Goal: Task Accomplishment & Management: Use online tool/utility

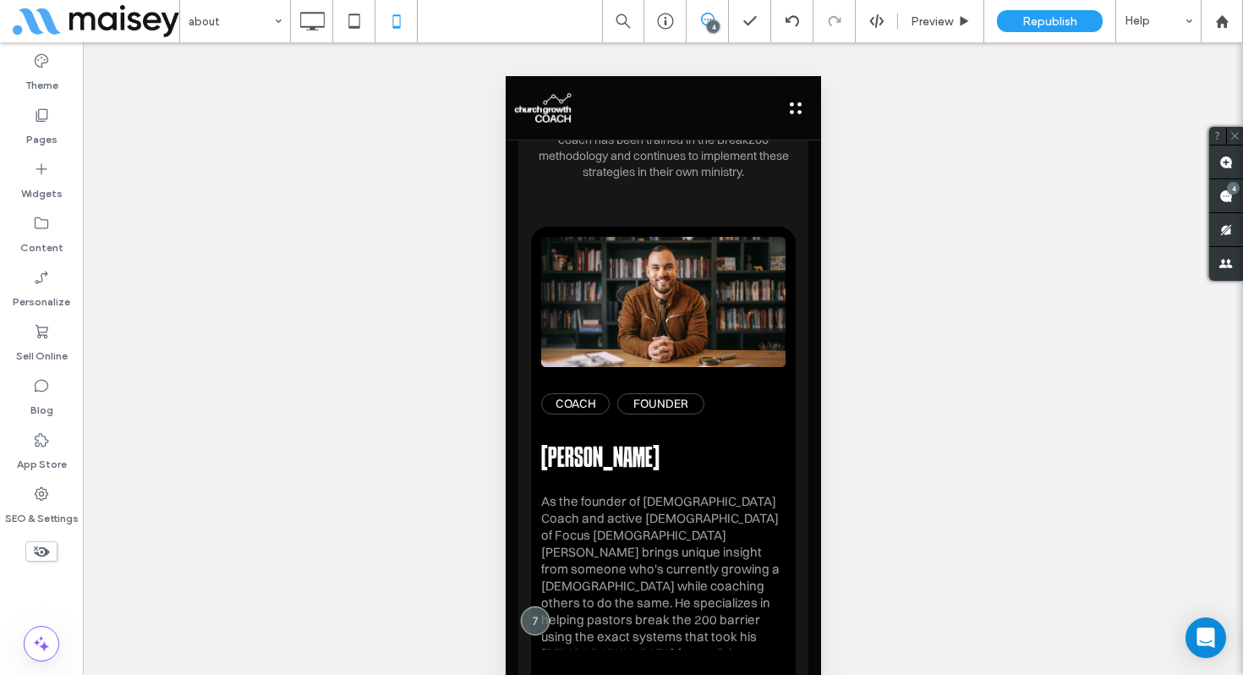
scroll to position [25, 0]
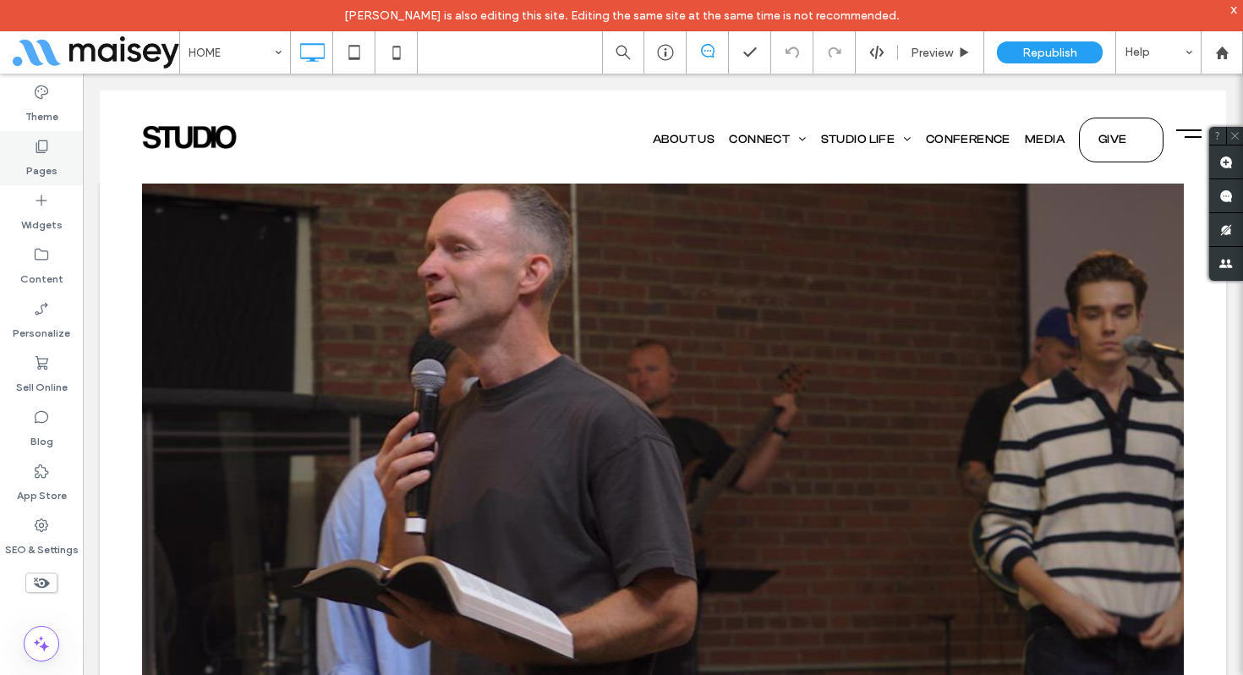
click at [41, 156] on label "Pages" at bounding box center [41, 167] width 31 height 24
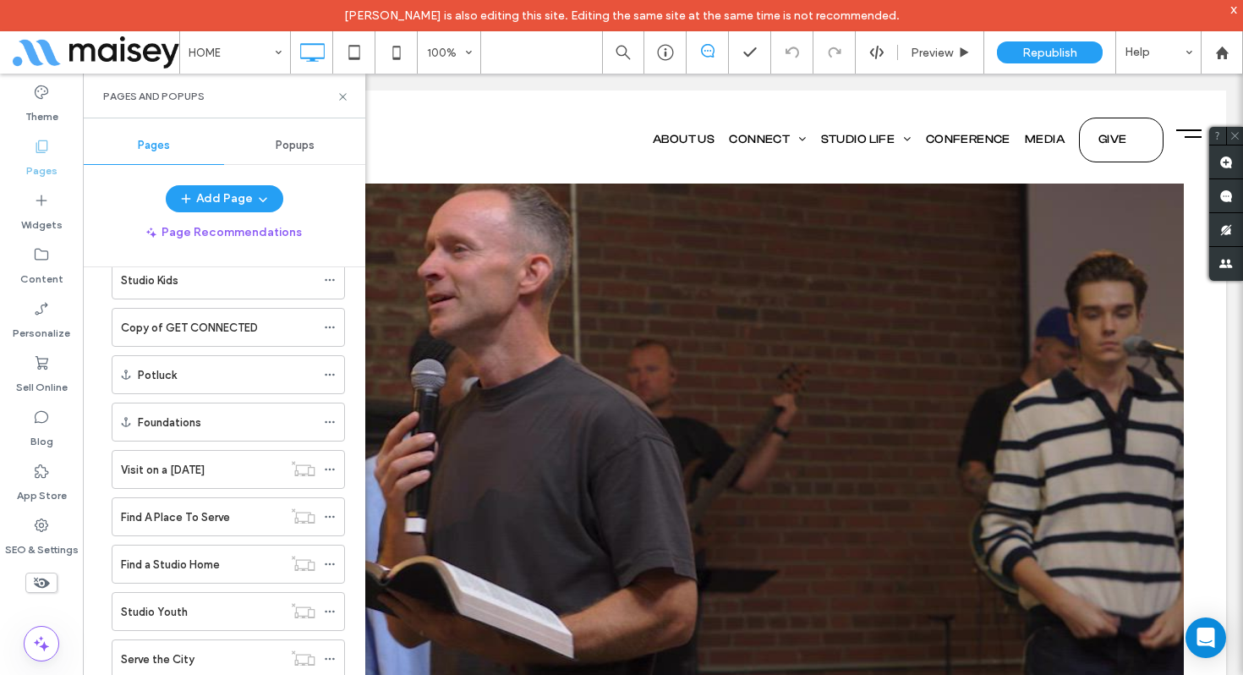
scroll to position [1178, 0]
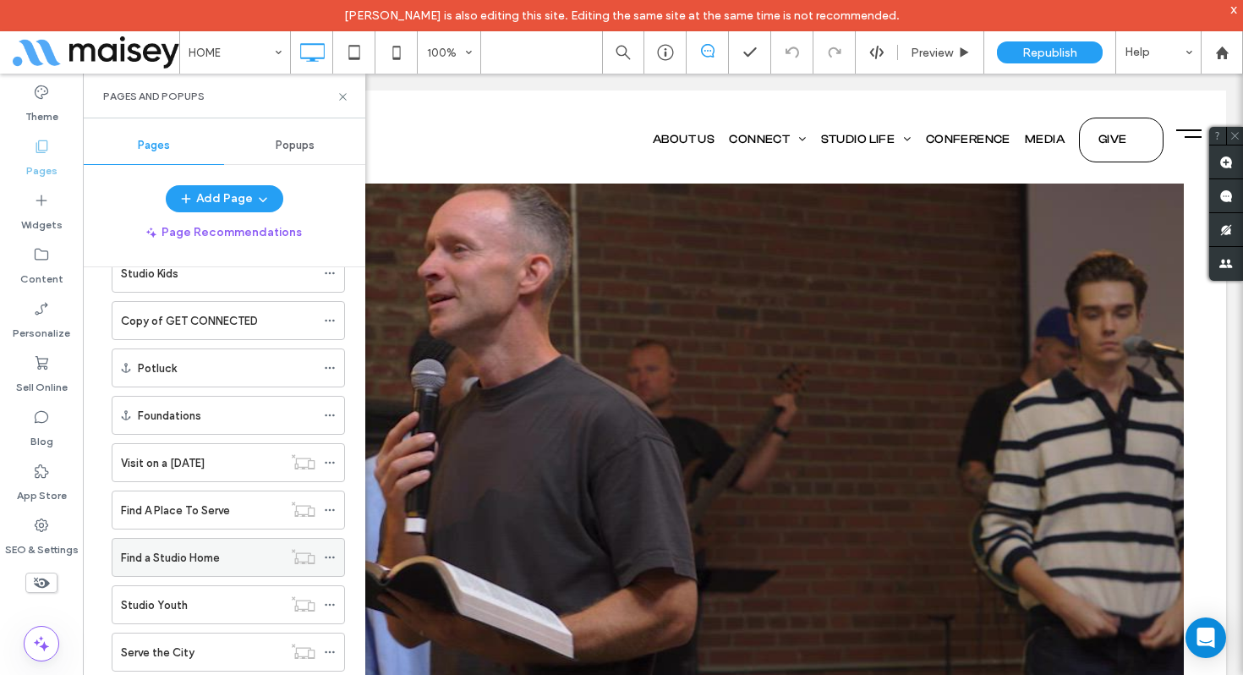
click at [197, 557] on label "Find a Studio Home" at bounding box center [170, 558] width 99 height 30
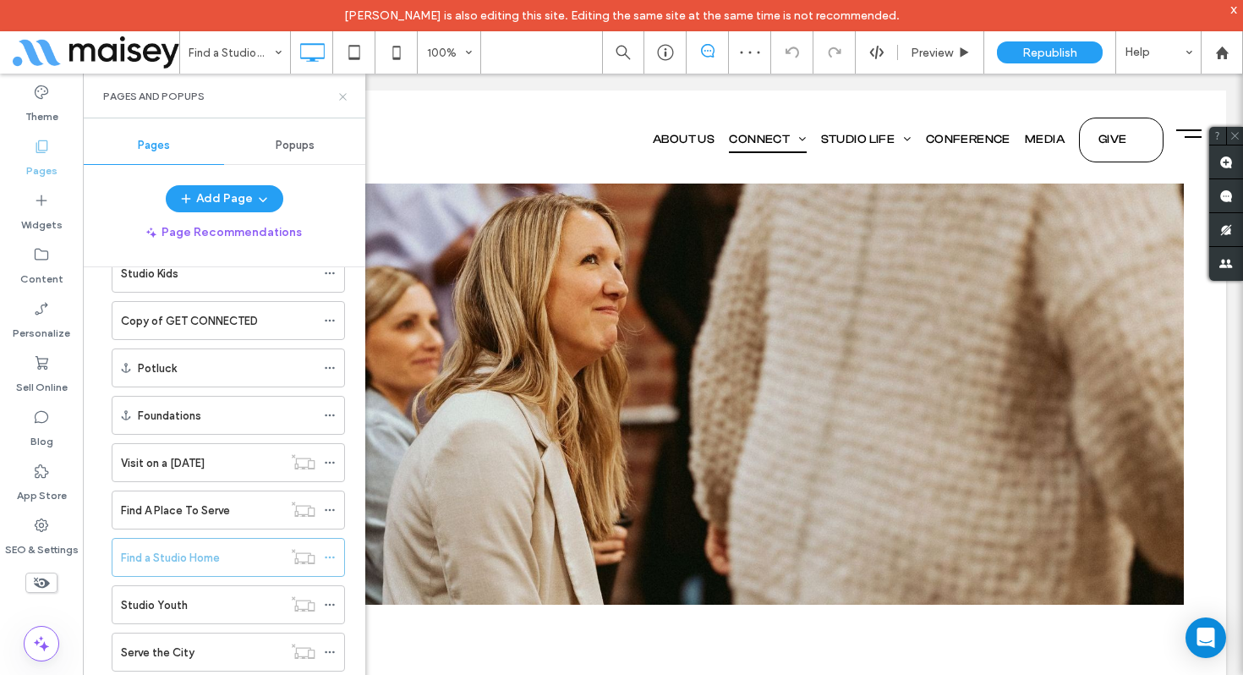
click at [339, 94] on icon at bounding box center [342, 96] width 13 height 13
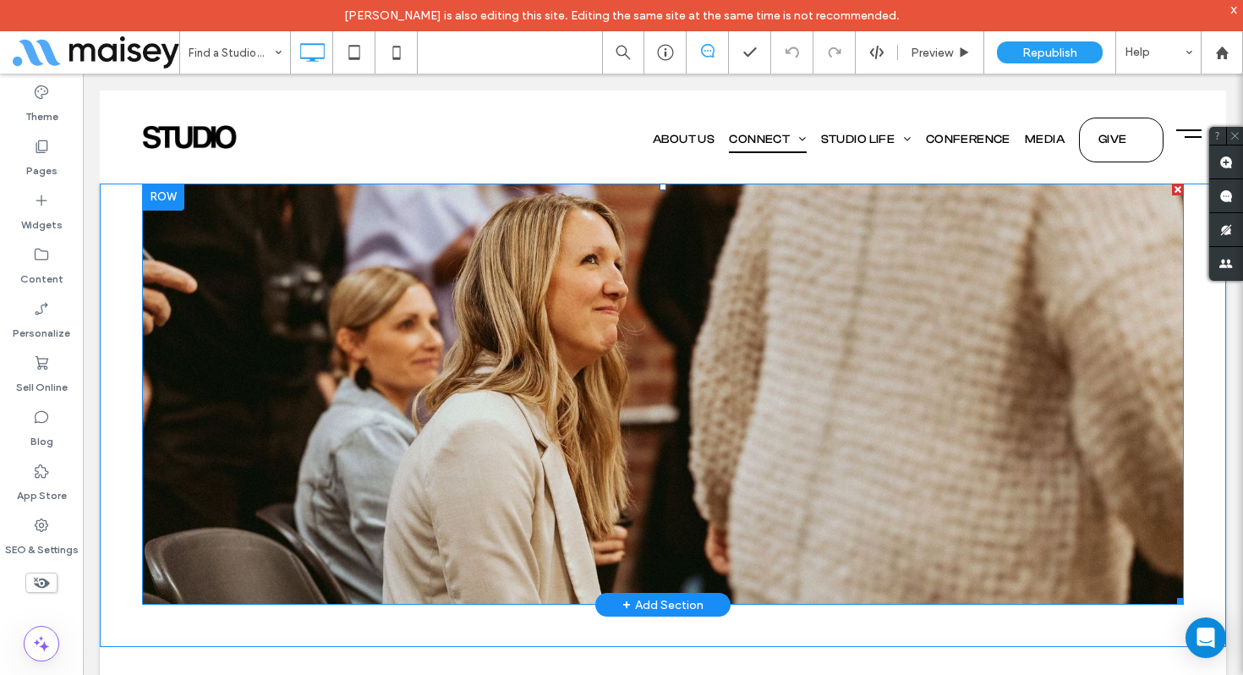
click at [327, 384] on img at bounding box center [662, 394] width 1041 height 422
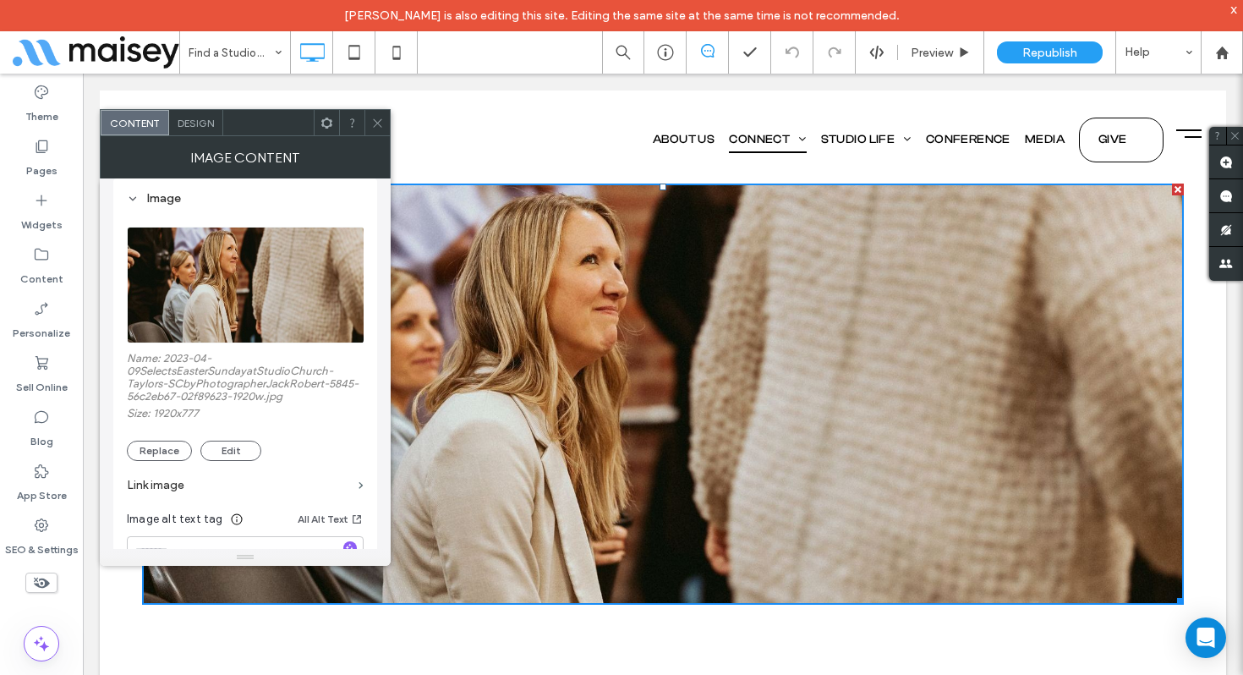
scroll to position [165, 0]
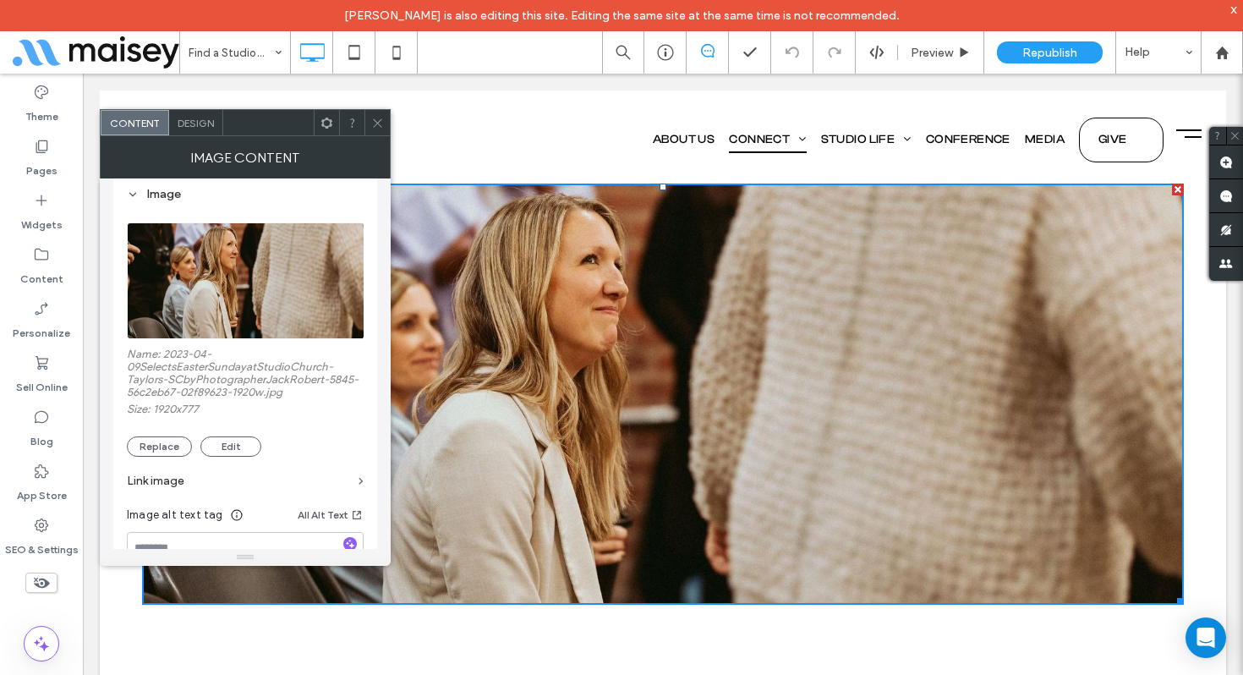
click at [375, 122] on icon at bounding box center [377, 123] width 13 height 13
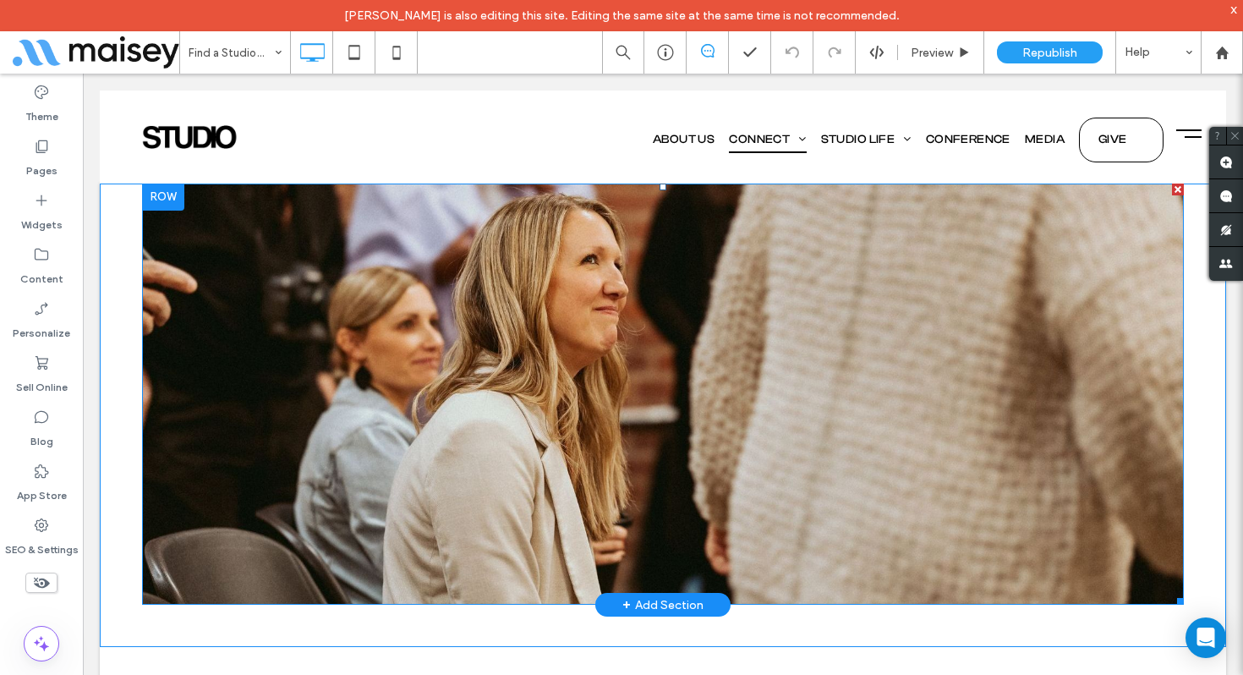
click at [609, 292] on img at bounding box center [662, 394] width 1041 height 422
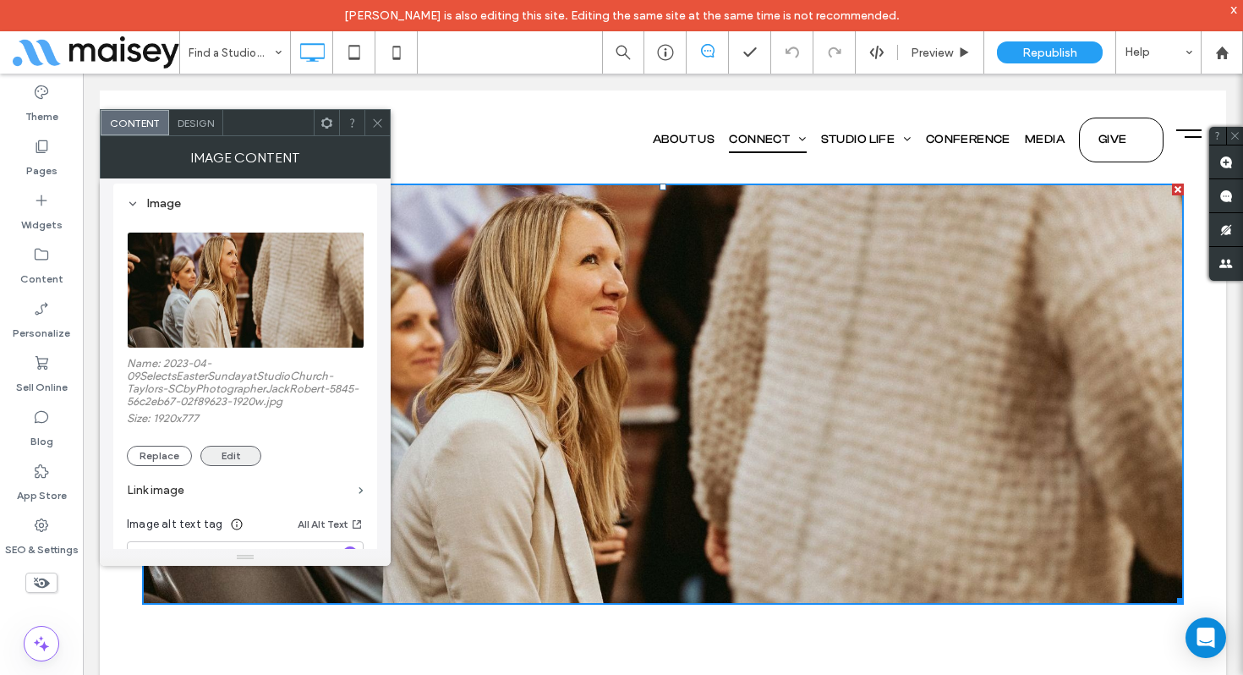
scroll to position [172, 0]
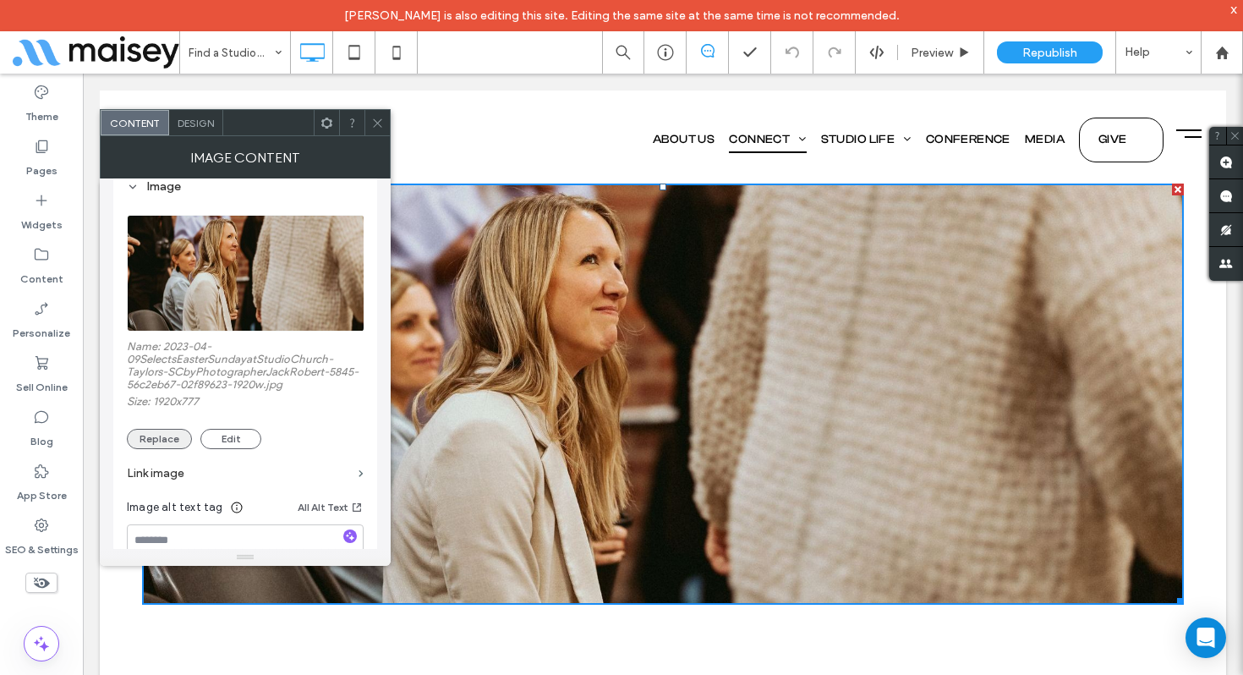
click at [182, 443] on button "Replace" at bounding box center [159, 439] width 65 height 20
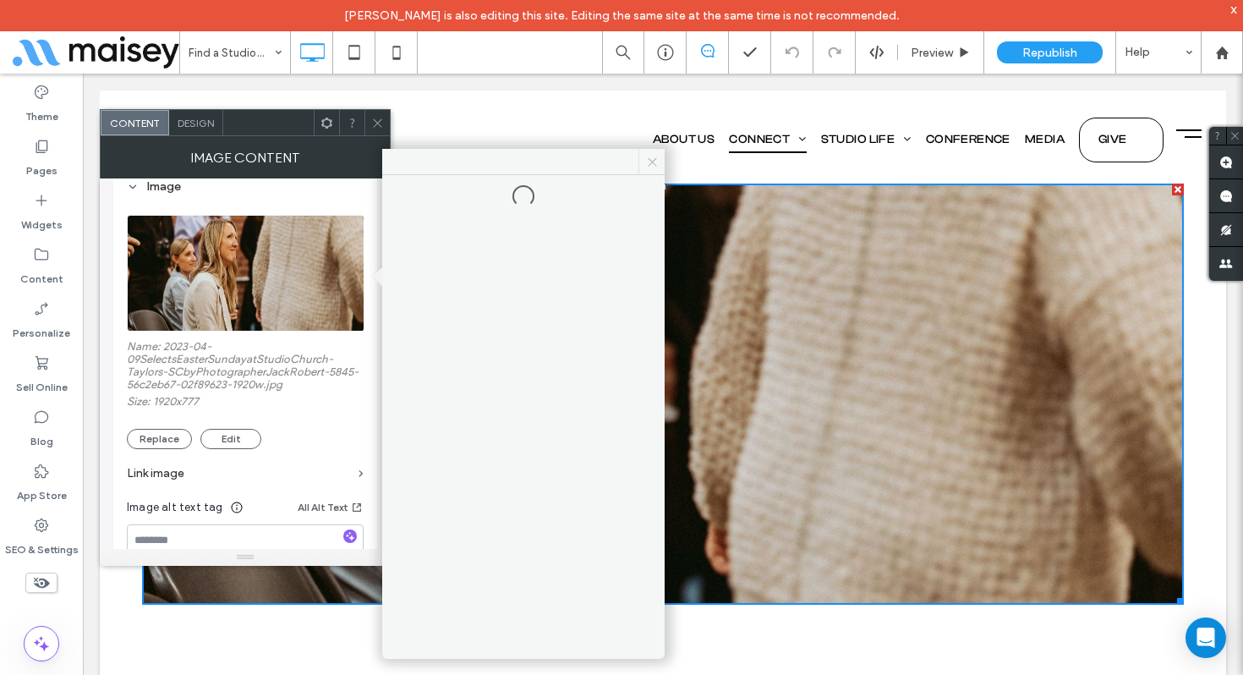
click at [651, 156] on icon at bounding box center [652, 162] width 13 height 13
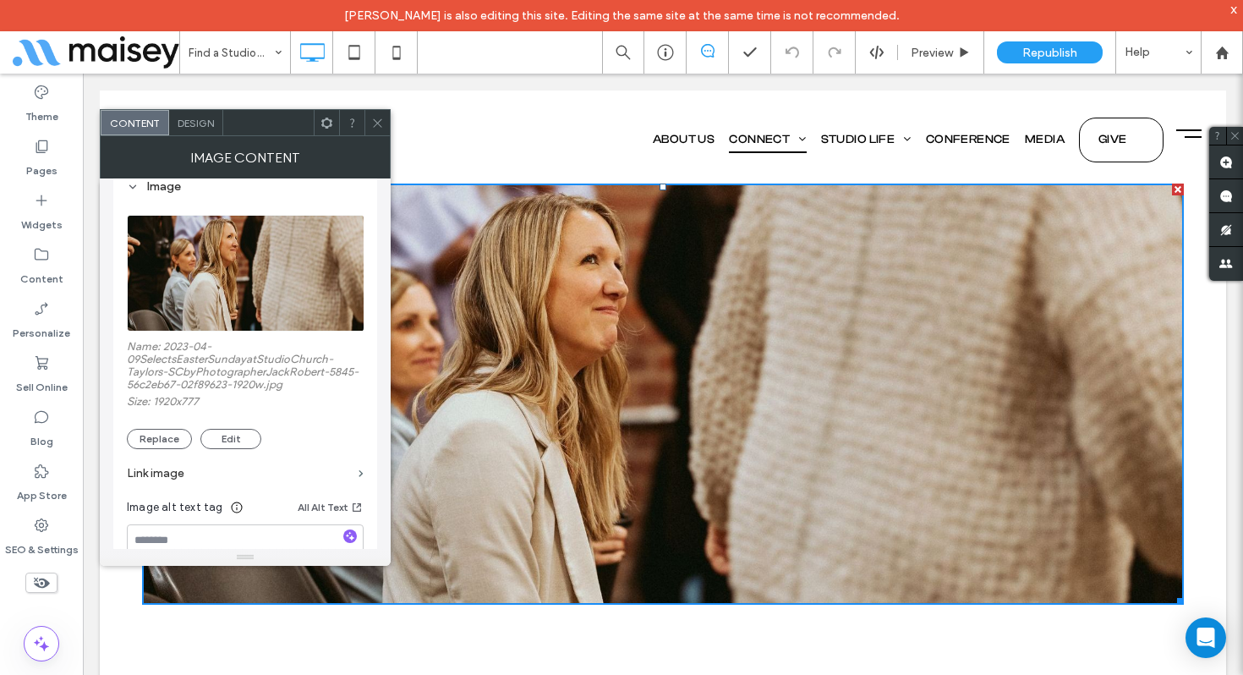
click at [378, 120] on icon at bounding box center [377, 123] width 13 height 13
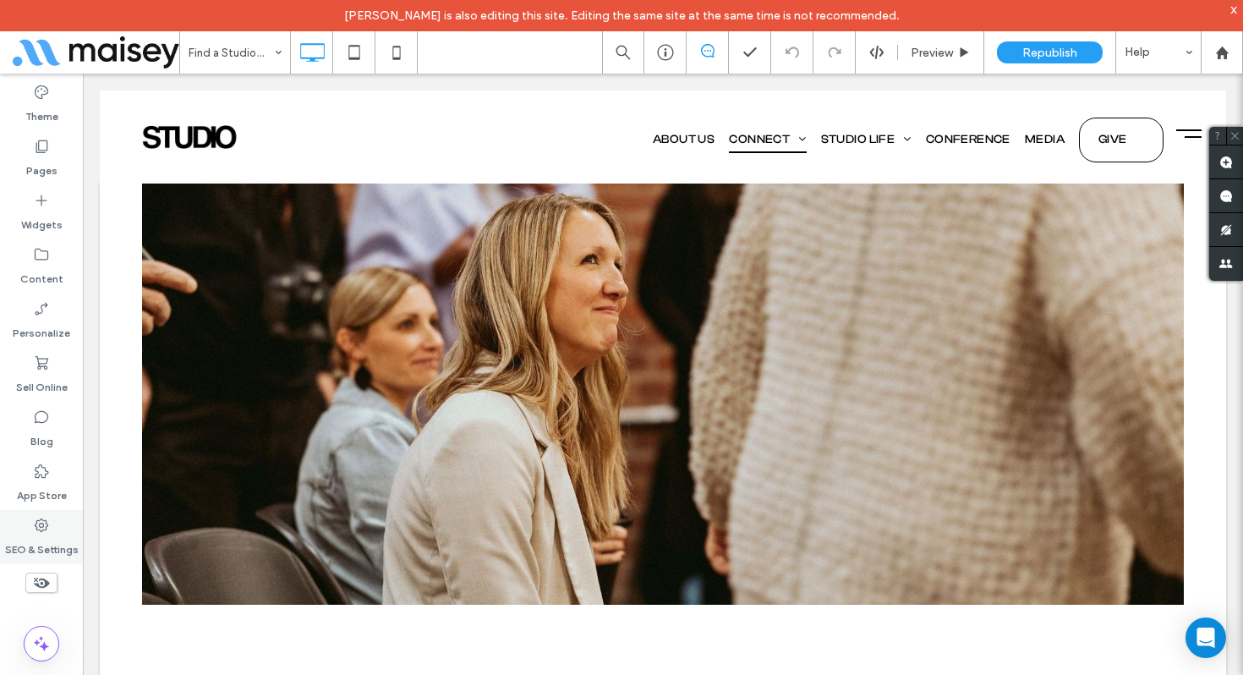
click at [60, 538] on label "SEO & Settings" at bounding box center [42, 545] width 74 height 24
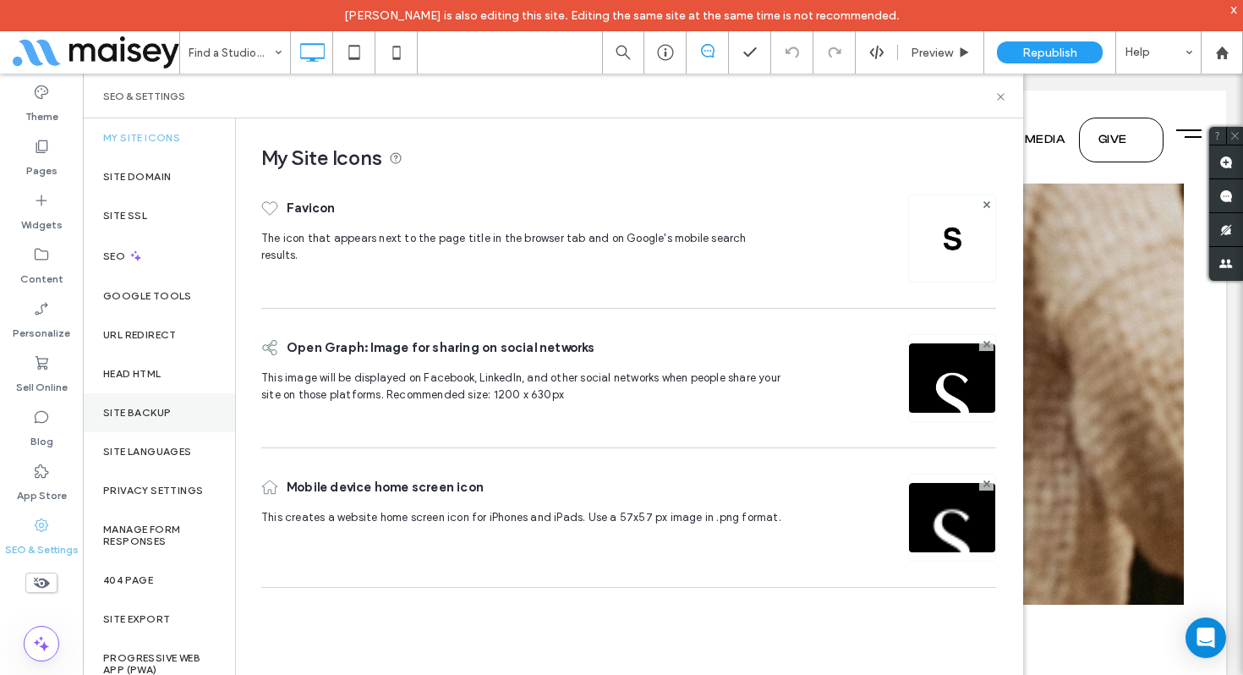
click at [132, 414] on label "Site Backup" at bounding box center [137, 413] width 68 height 12
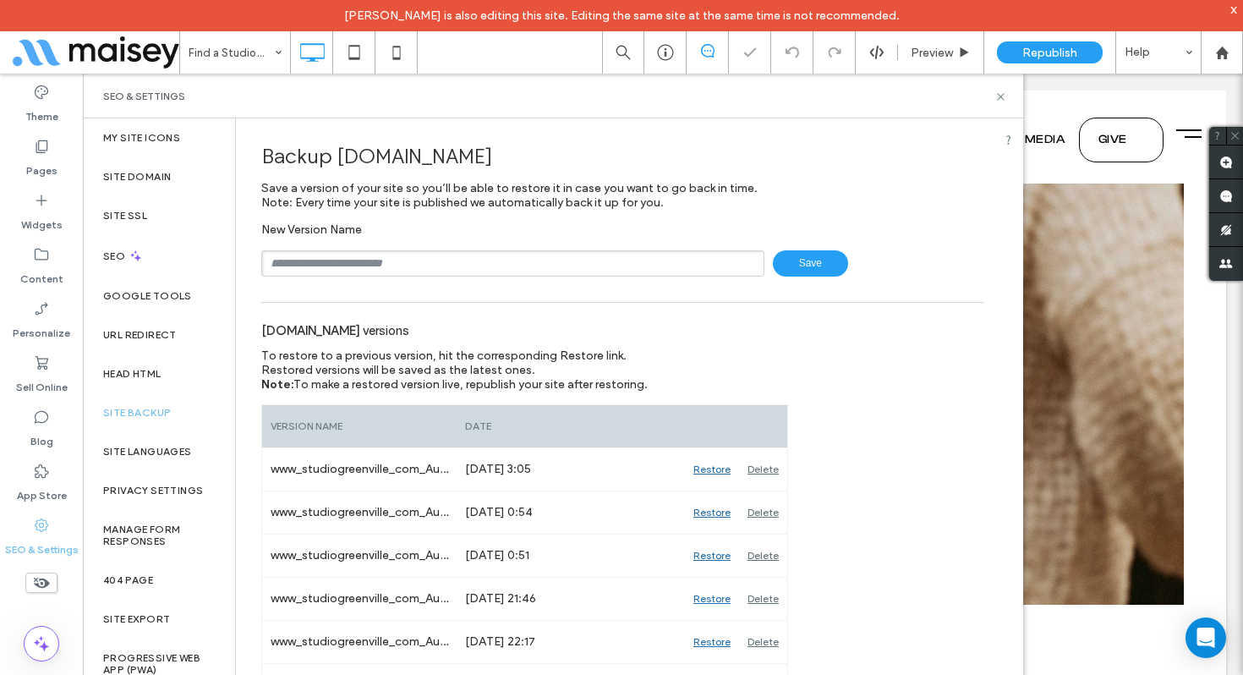
click at [424, 263] on input "text" at bounding box center [512, 263] width 503 height 26
type input "*"
type input "**********"
click at [1003, 93] on icon at bounding box center [1000, 96] width 13 height 13
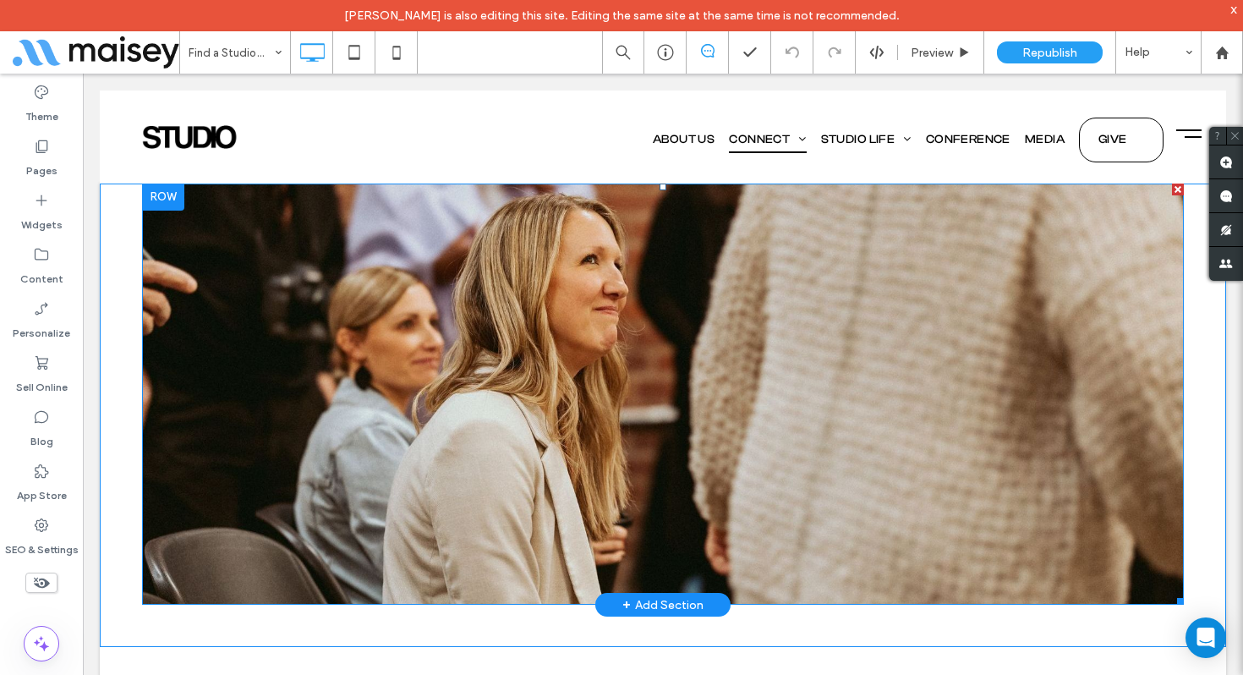
click at [909, 291] on img at bounding box center [662, 394] width 1041 height 422
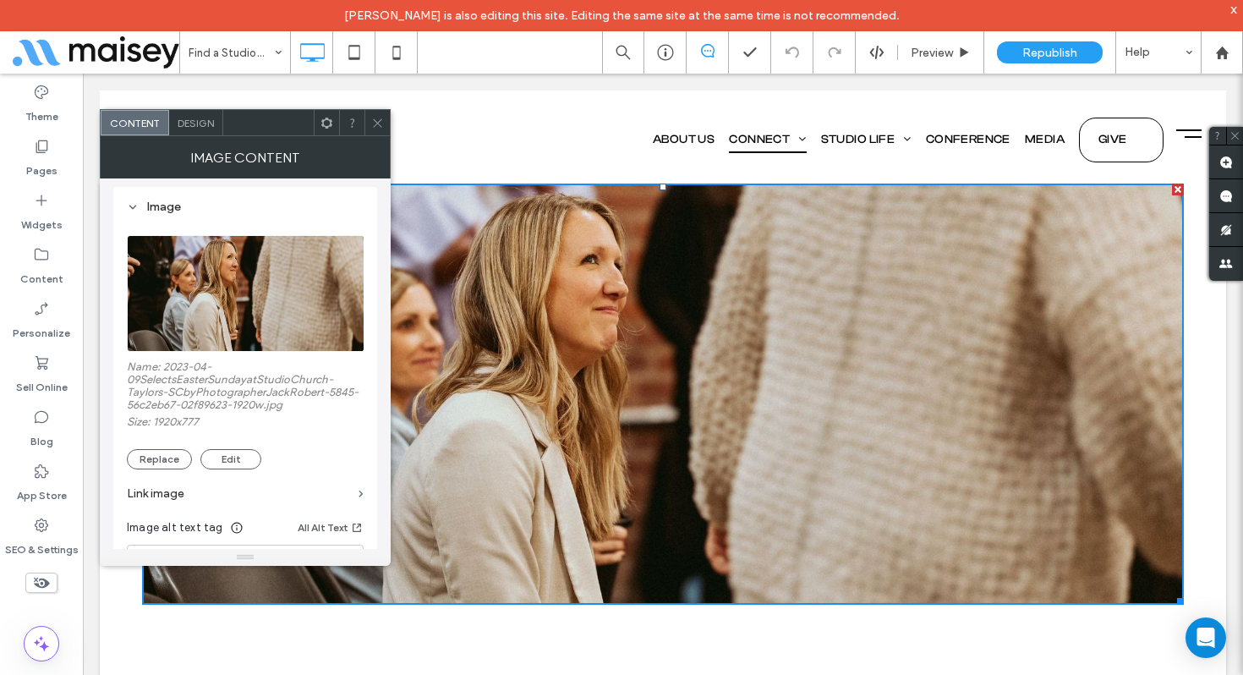
scroll to position [167, 0]
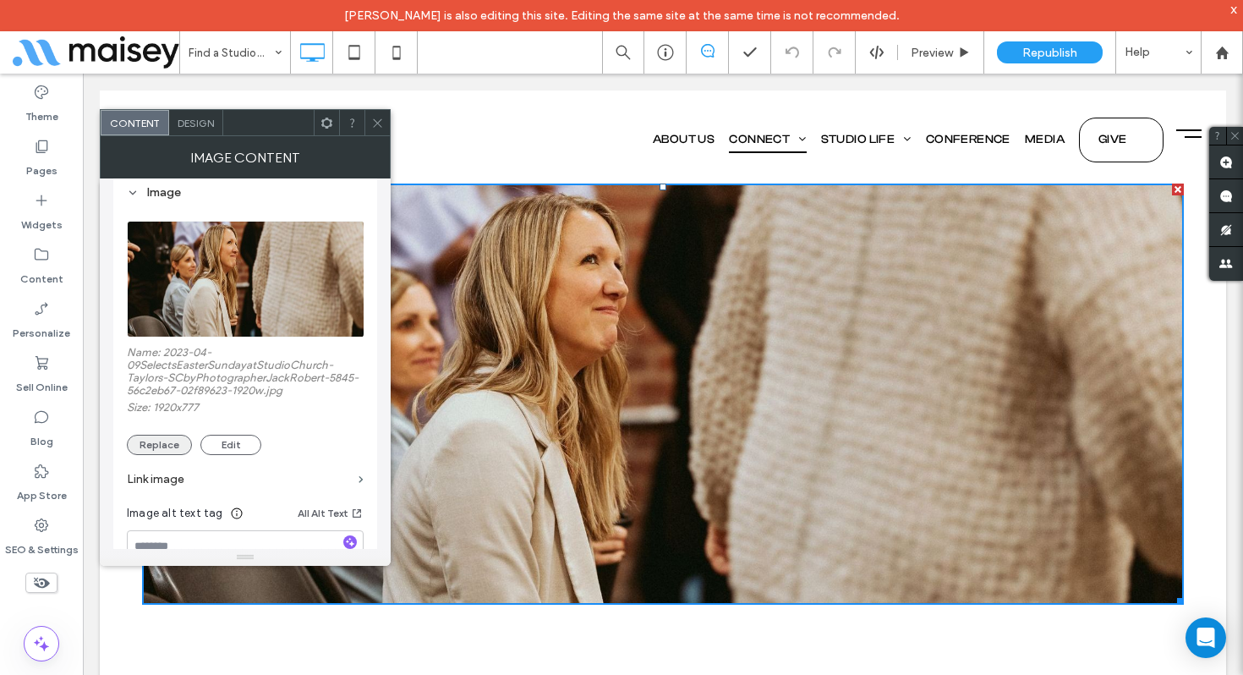
click at [162, 449] on button "Replace" at bounding box center [159, 445] width 65 height 20
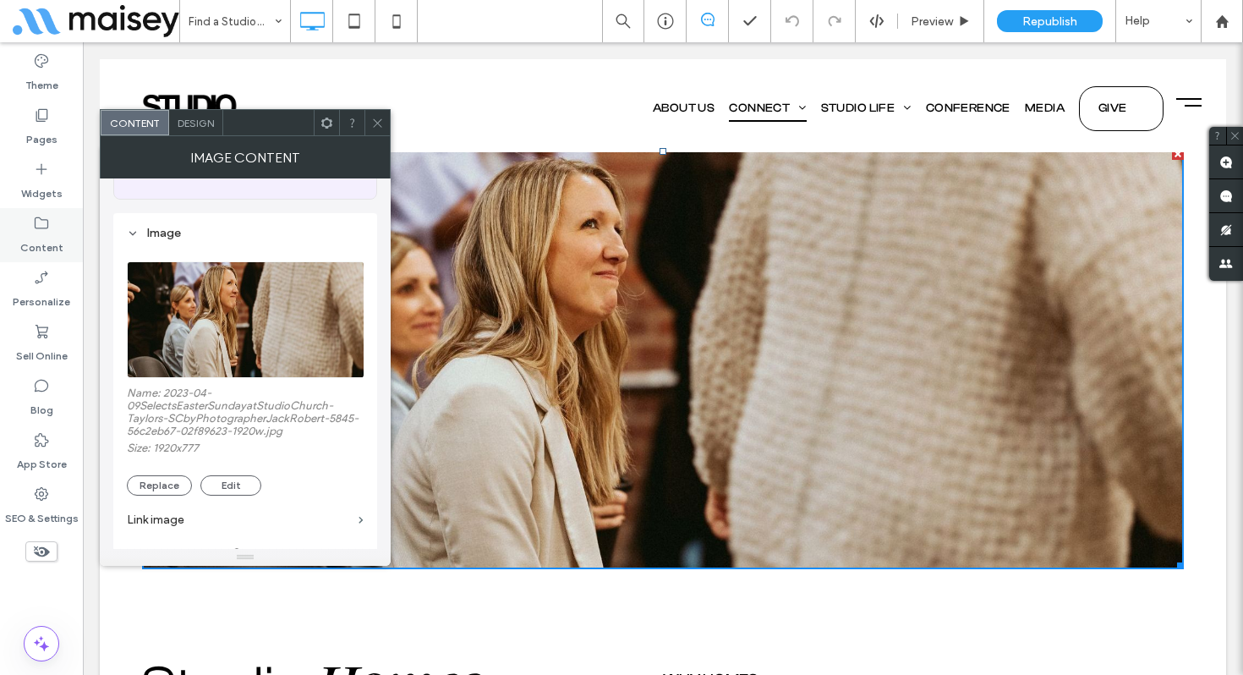
click at [30, 233] on label "Content" at bounding box center [41, 244] width 43 height 24
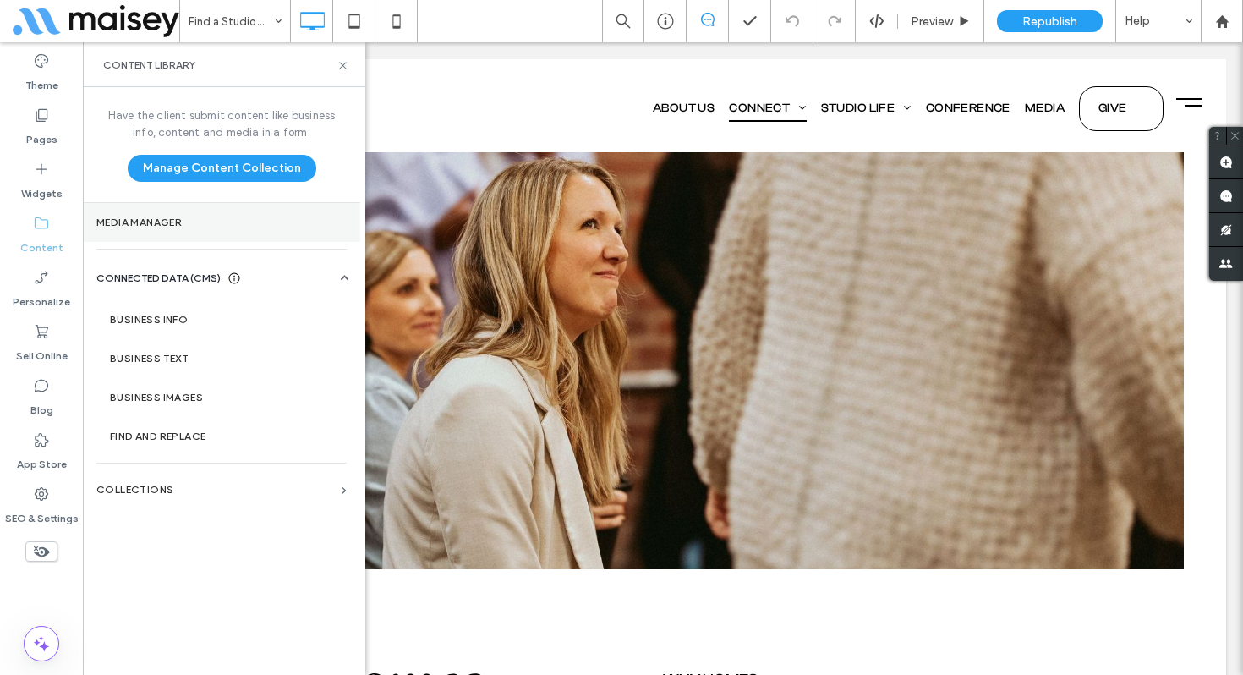
click at [139, 225] on label "Media Manager" at bounding box center [221, 222] width 250 height 12
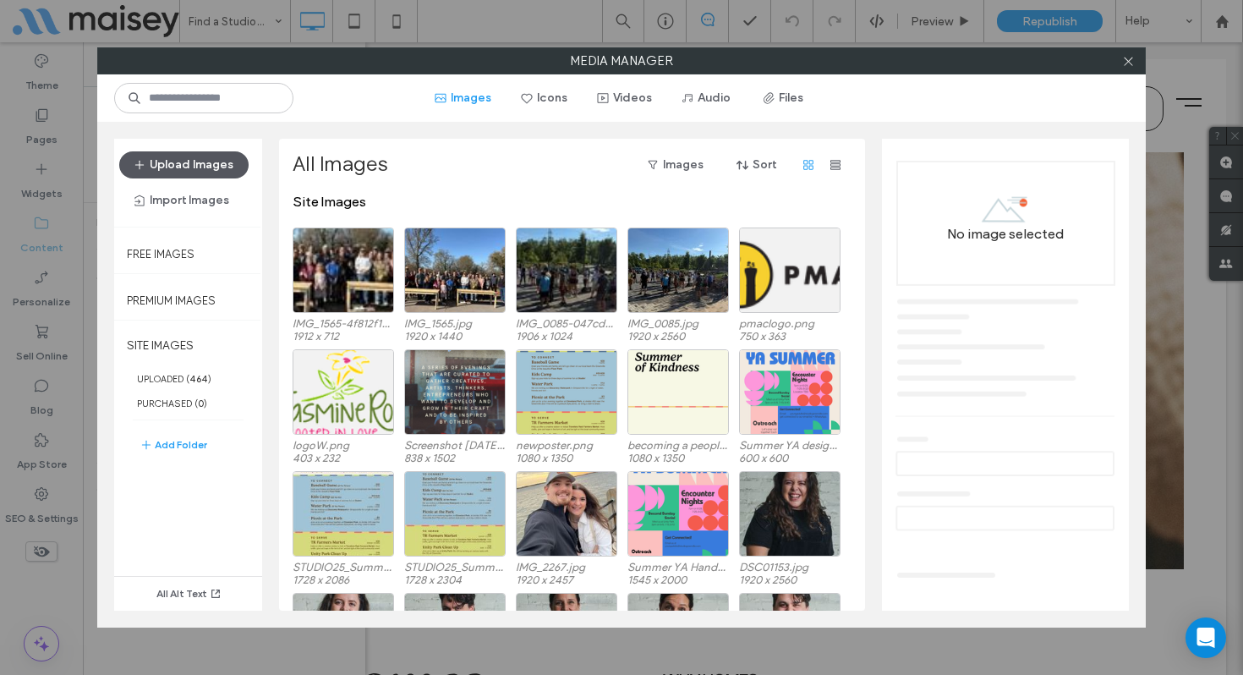
click at [224, 170] on button "Upload Images" at bounding box center [183, 164] width 129 height 27
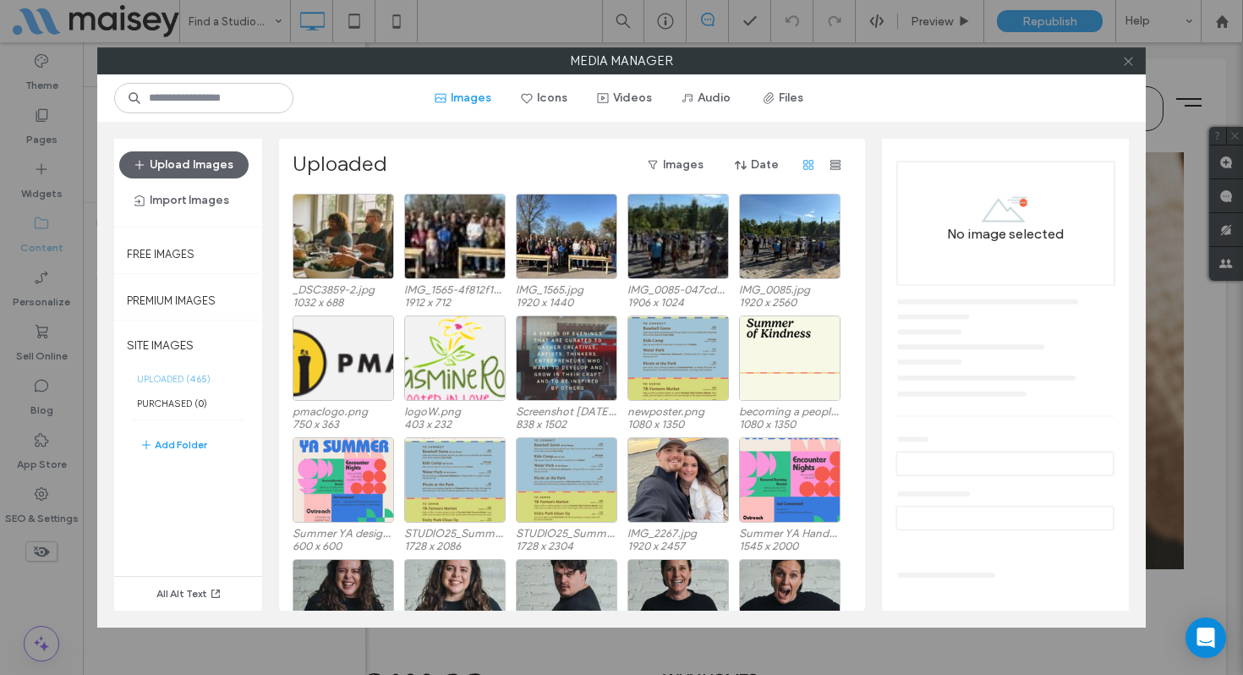
click at [1127, 64] on icon at bounding box center [1128, 61] width 13 height 13
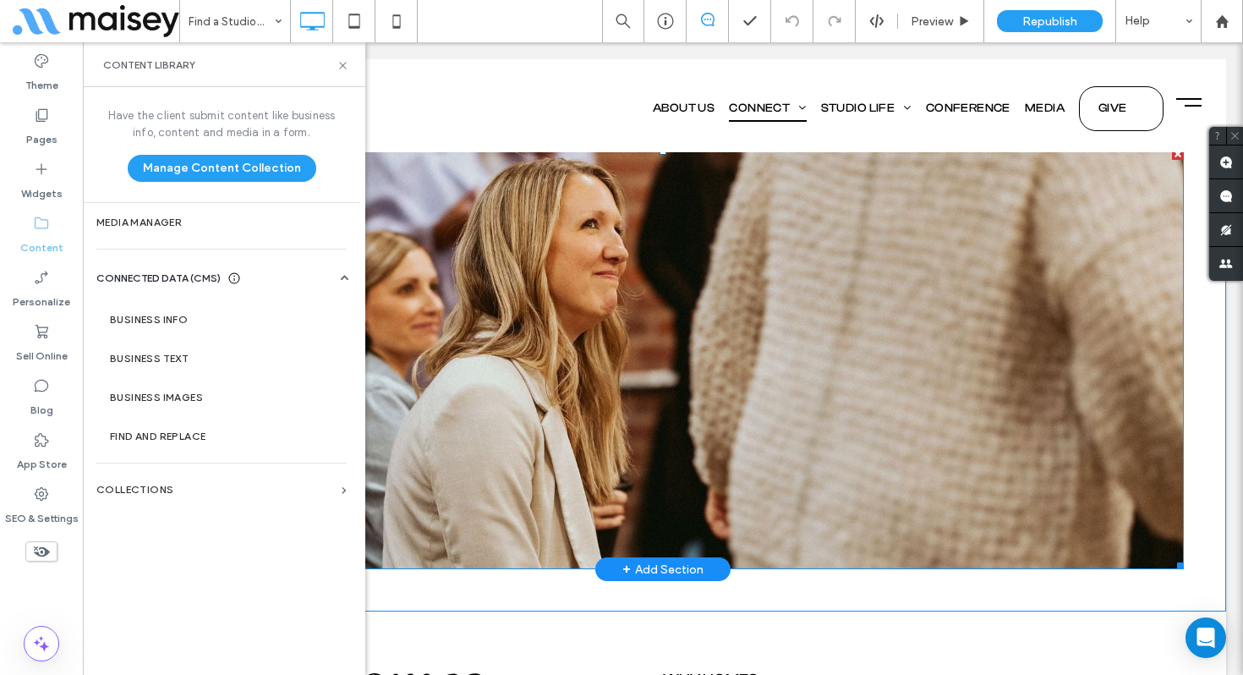
click at [588, 237] on img at bounding box center [662, 359] width 1041 height 422
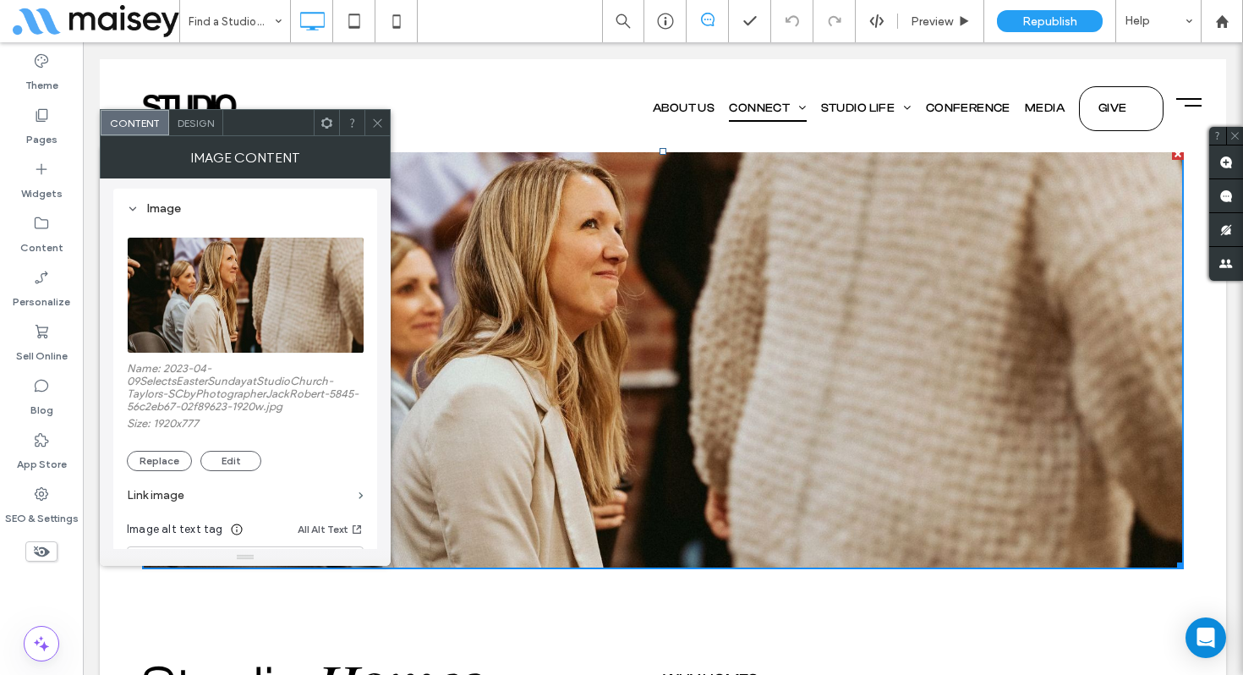
scroll to position [243, 0]
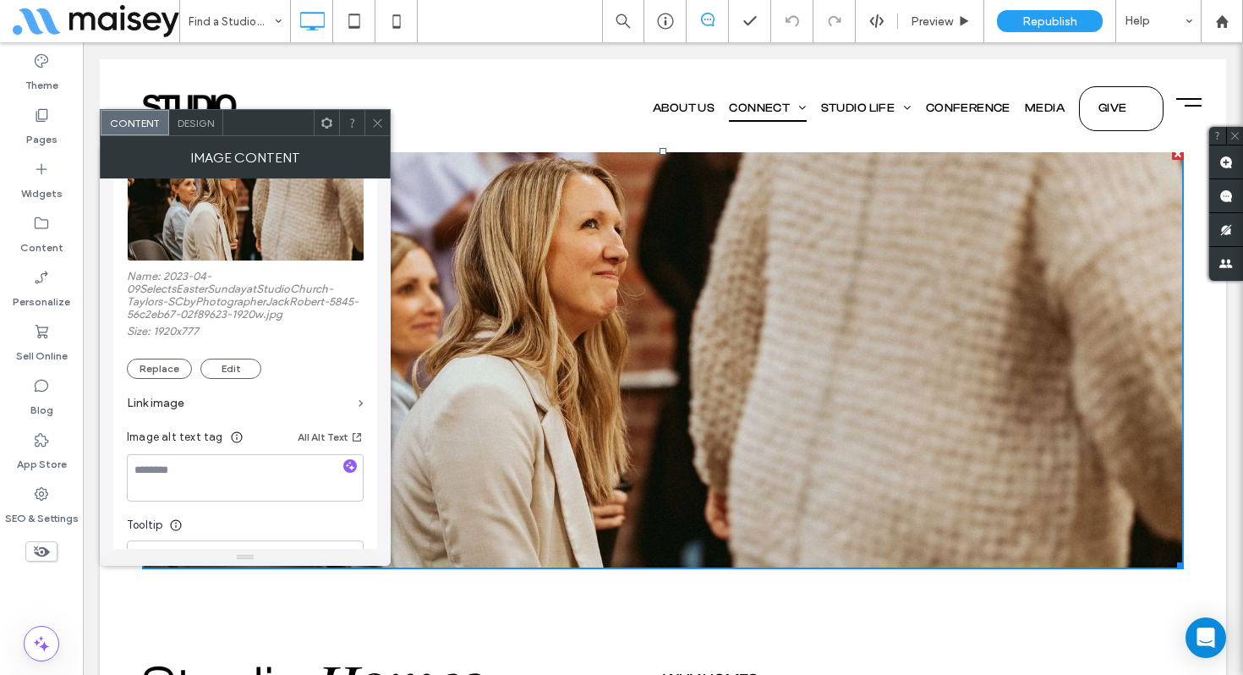
click at [150, 361] on div "Name: 2023-04-09SelectsEasterSundayatStudioChurch-Taylors-SCbyPhotographerJackR…" at bounding box center [245, 324] width 237 height 109
click at [145, 374] on button "Replace" at bounding box center [159, 368] width 65 height 20
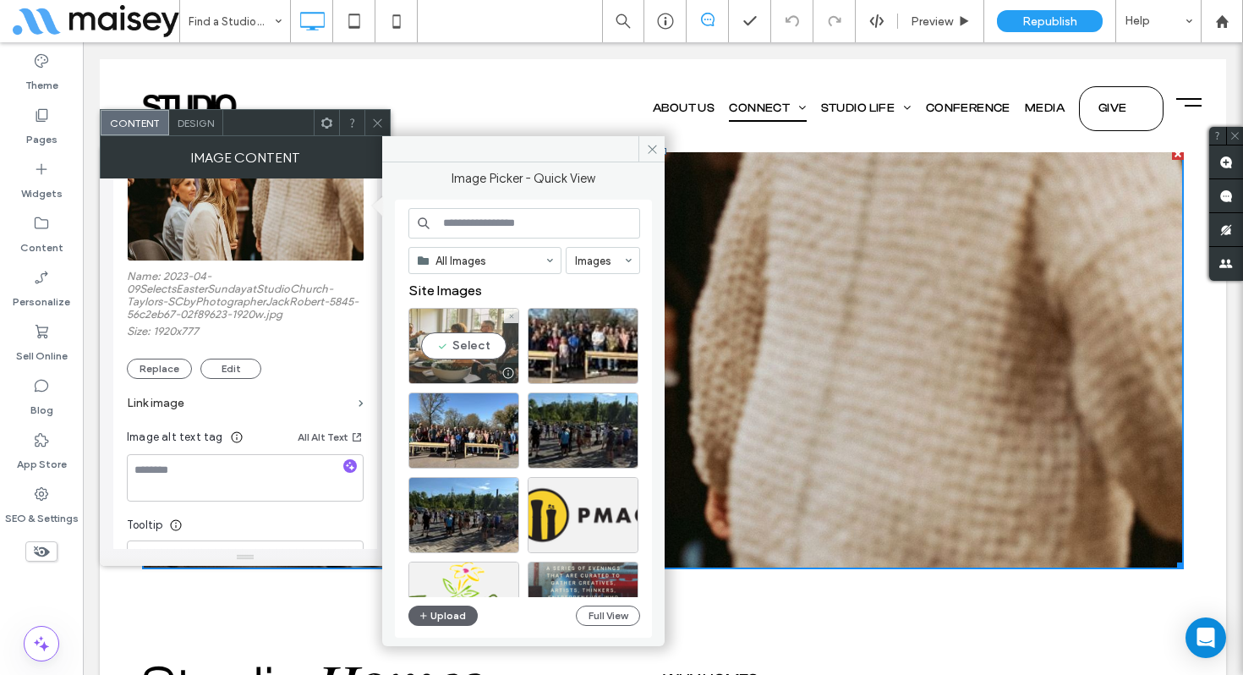
click at [476, 333] on div "Select" at bounding box center [463, 346] width 111 height 76
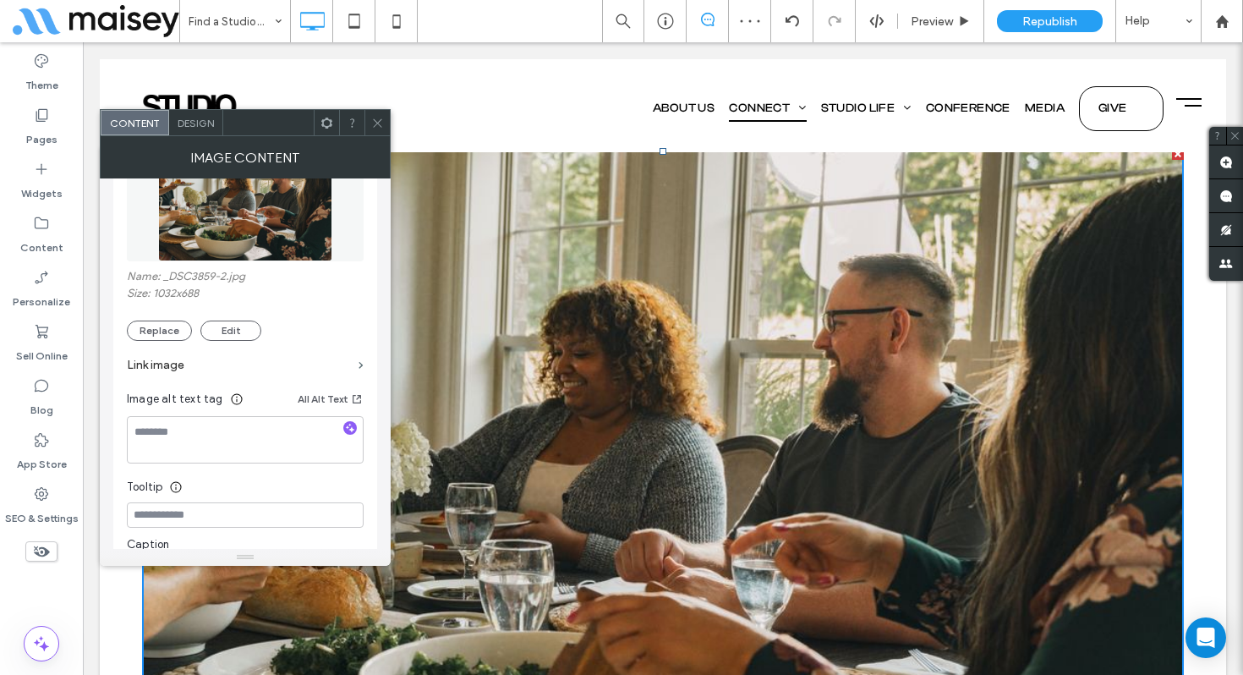
click at [373, 126] on icon at bounding box center [377, 123] width 13 height 13
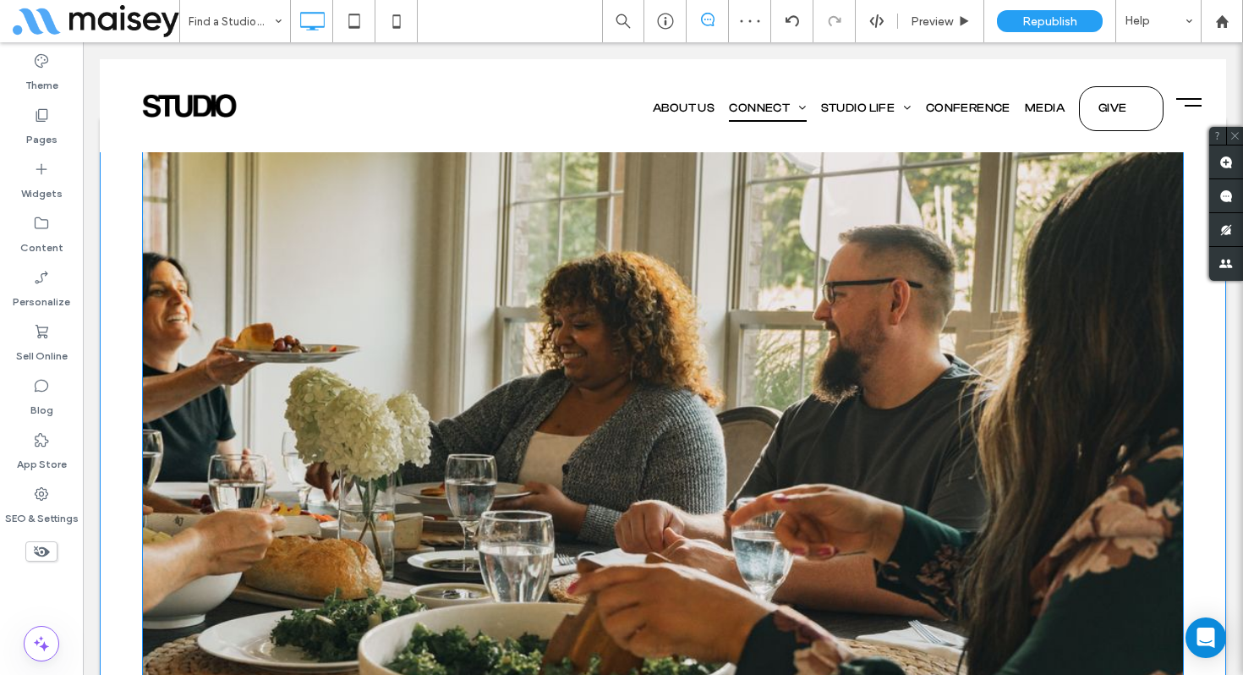
scroll to position [0, 0]
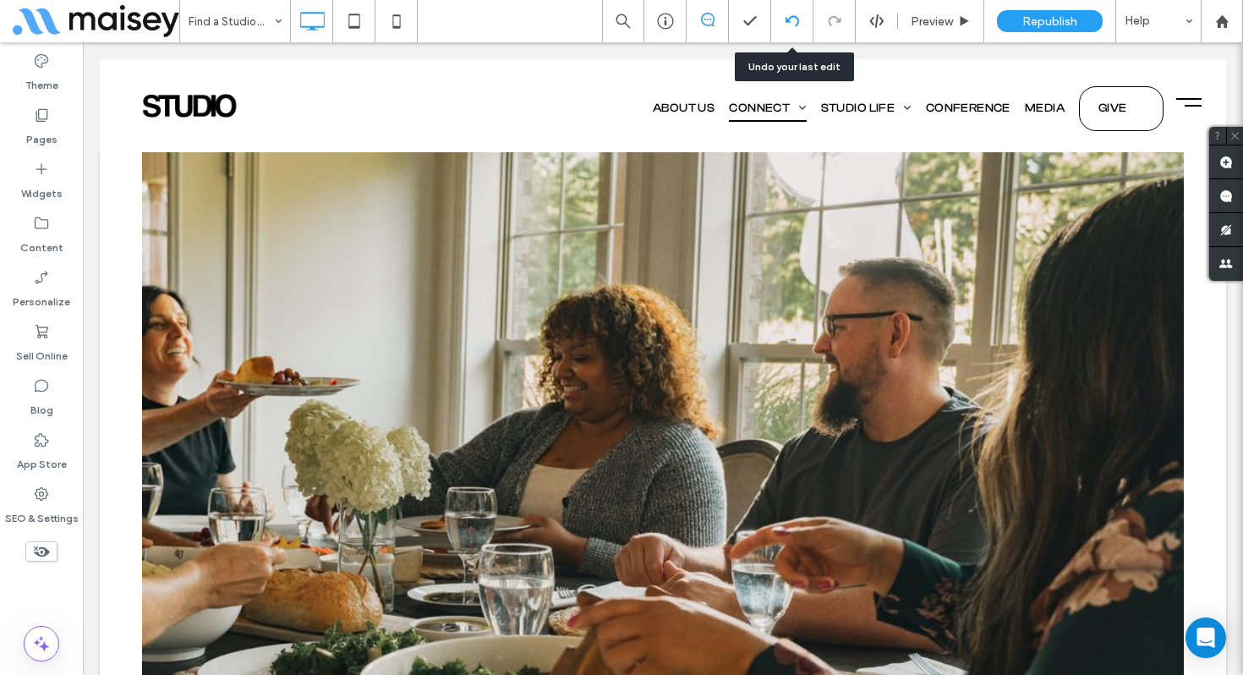
click at [786, 22] on use at bounding box center [791, 20] width 14 height 11
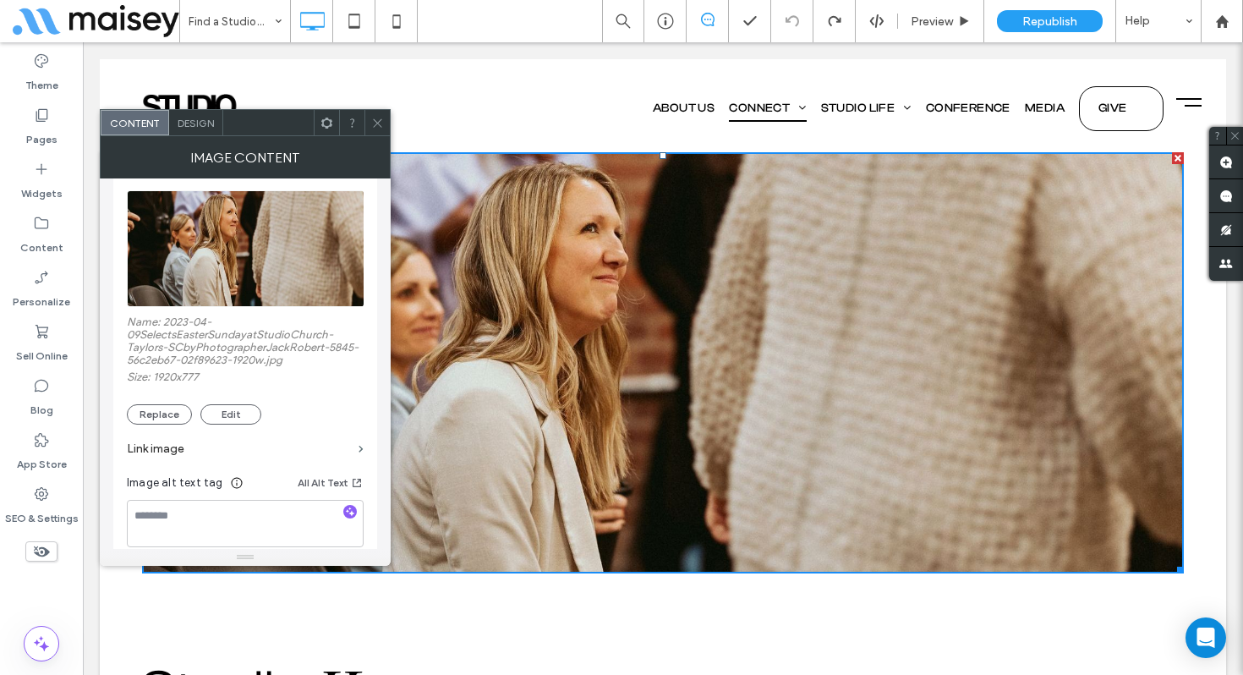
scroll to position [199, 0]
click at [148, 416] on button "Replace" at bounding box center [159, 412] width 65 height 20
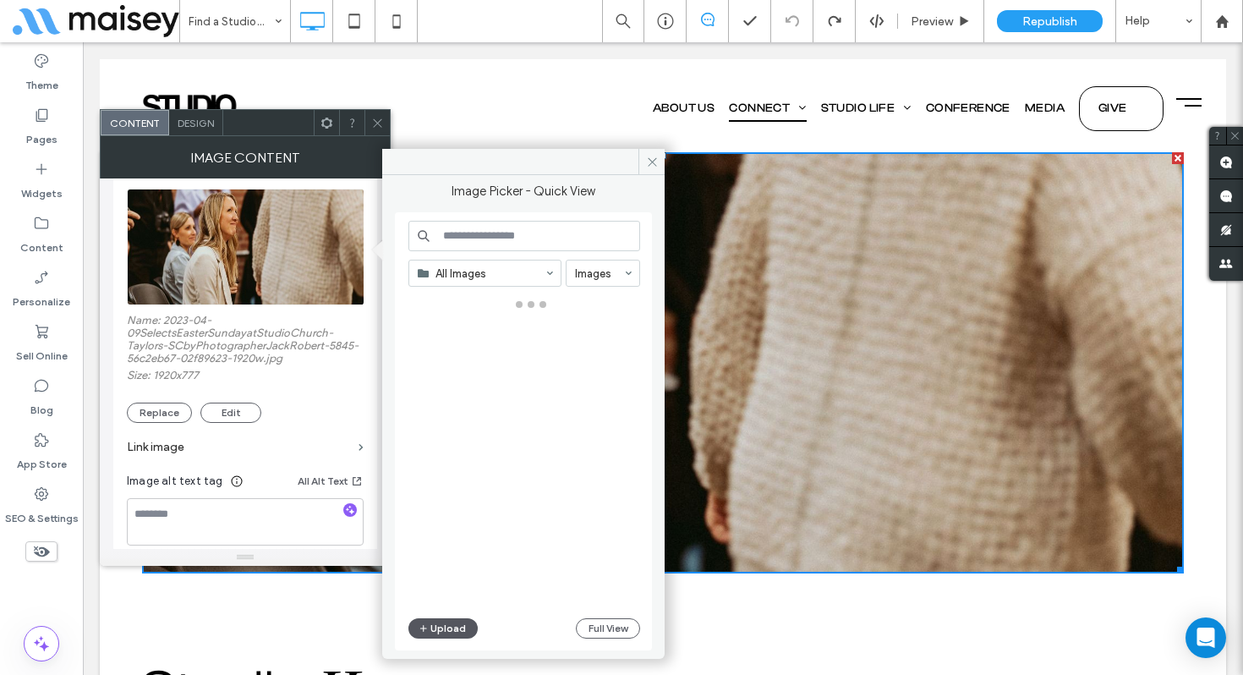
click at [450, 628] on button "Upload" at bounding box center [442, 628] width 69 height 20
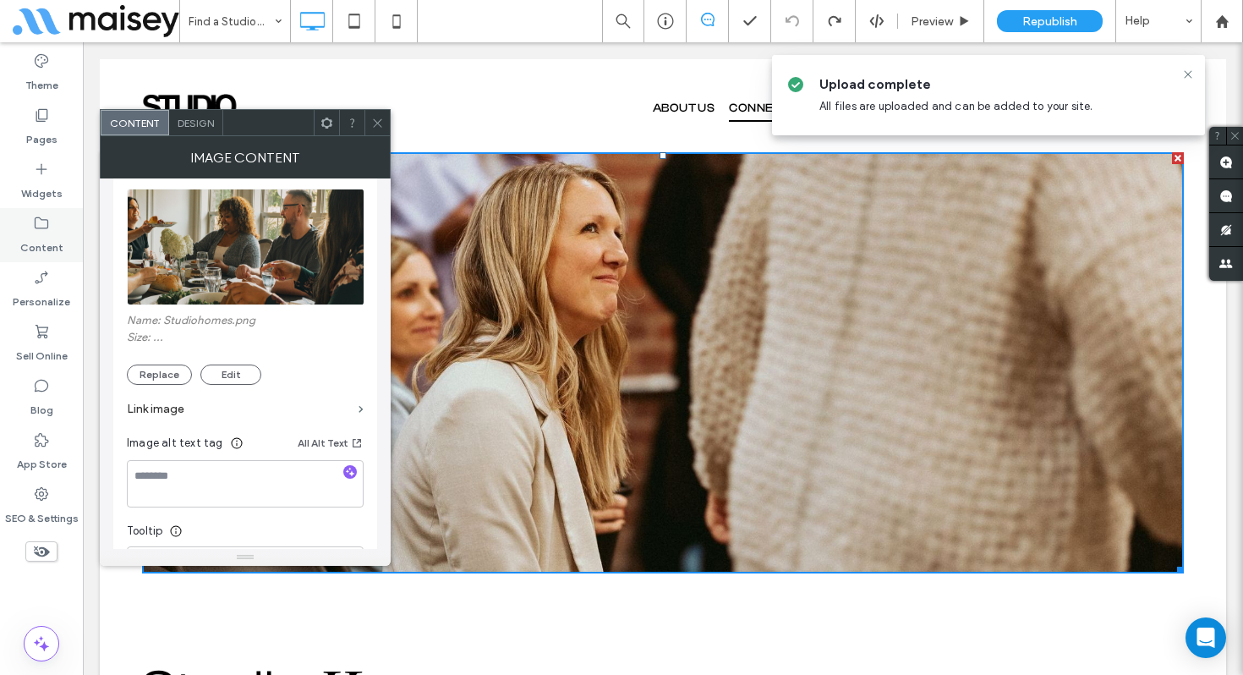
click at [57, 235] on label "Content" at bounding box center [41, 244] width 43 height 24
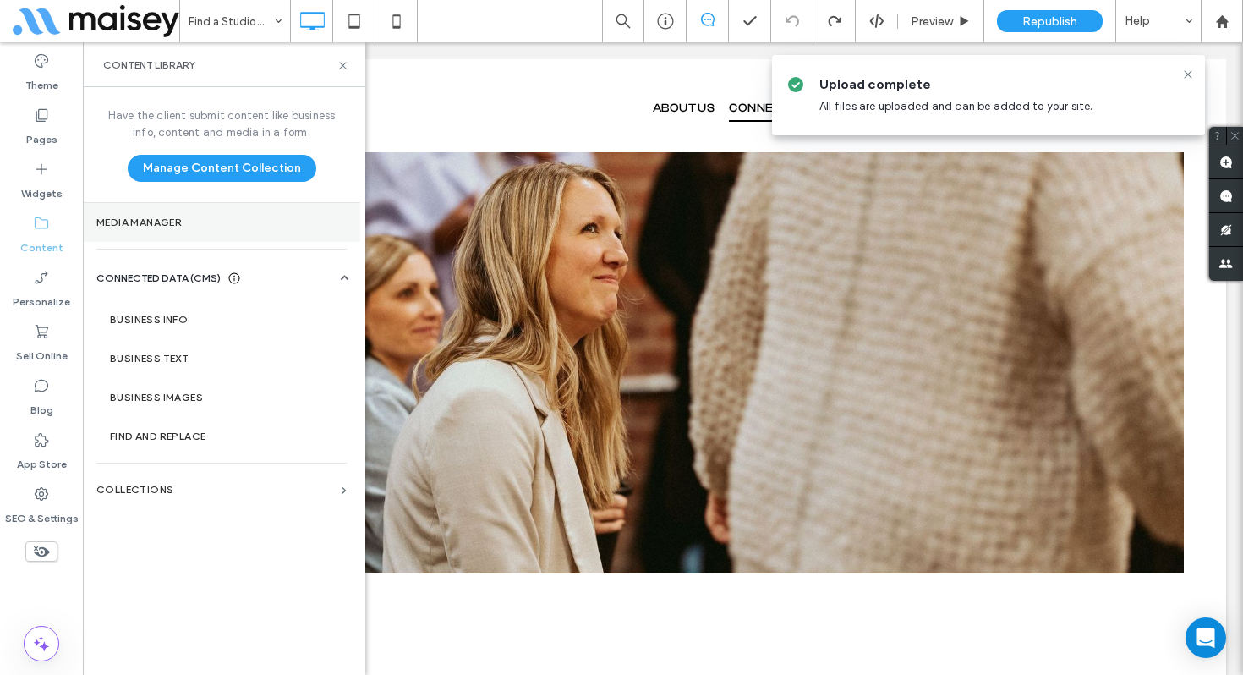
click at [179, 229] on section "Media Manager" at bounding box center [221, 222] width 277 height 39
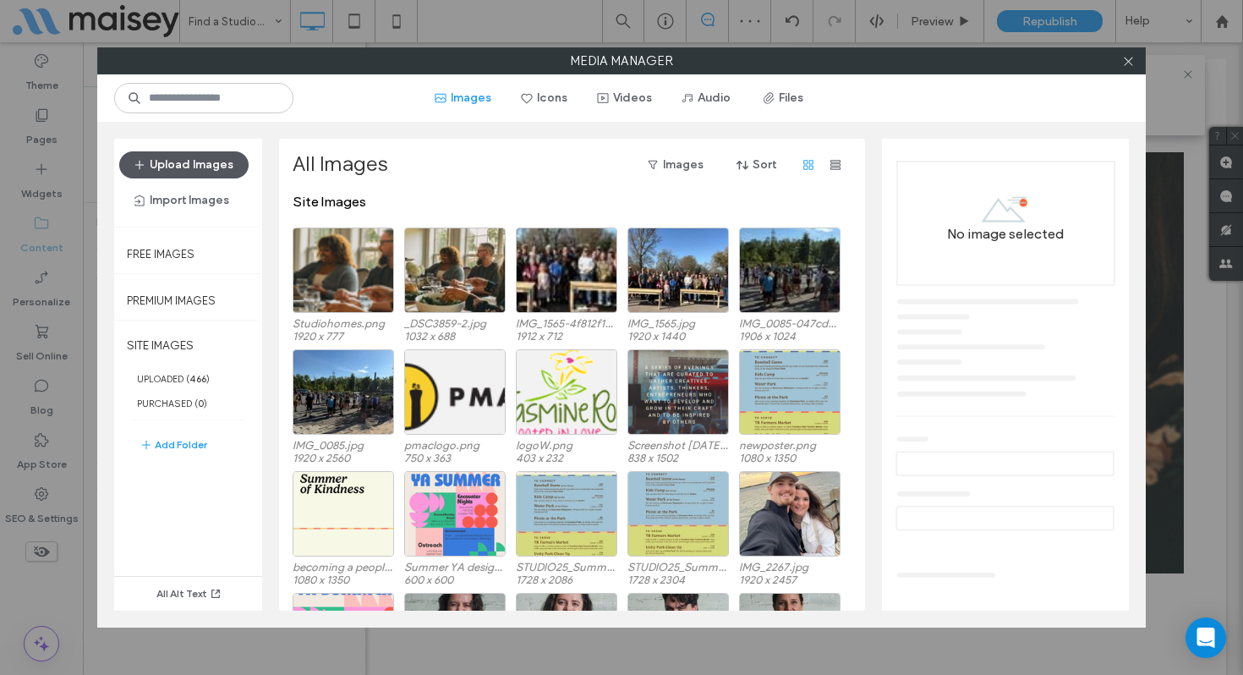
click at [210, 161] on button "Upload Images" at bounding box center [183, 164] width 129 height 27
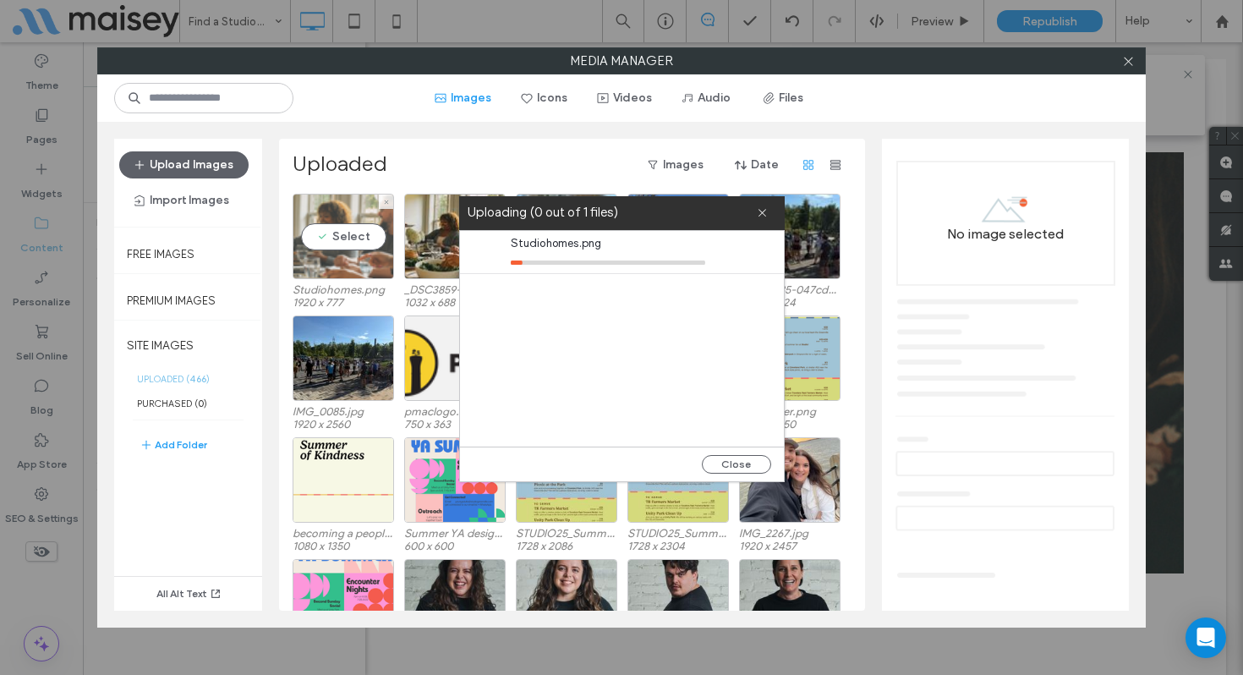
click at [310, 232] on div "Select" at bounding box center [342, 236] width 101 height 85
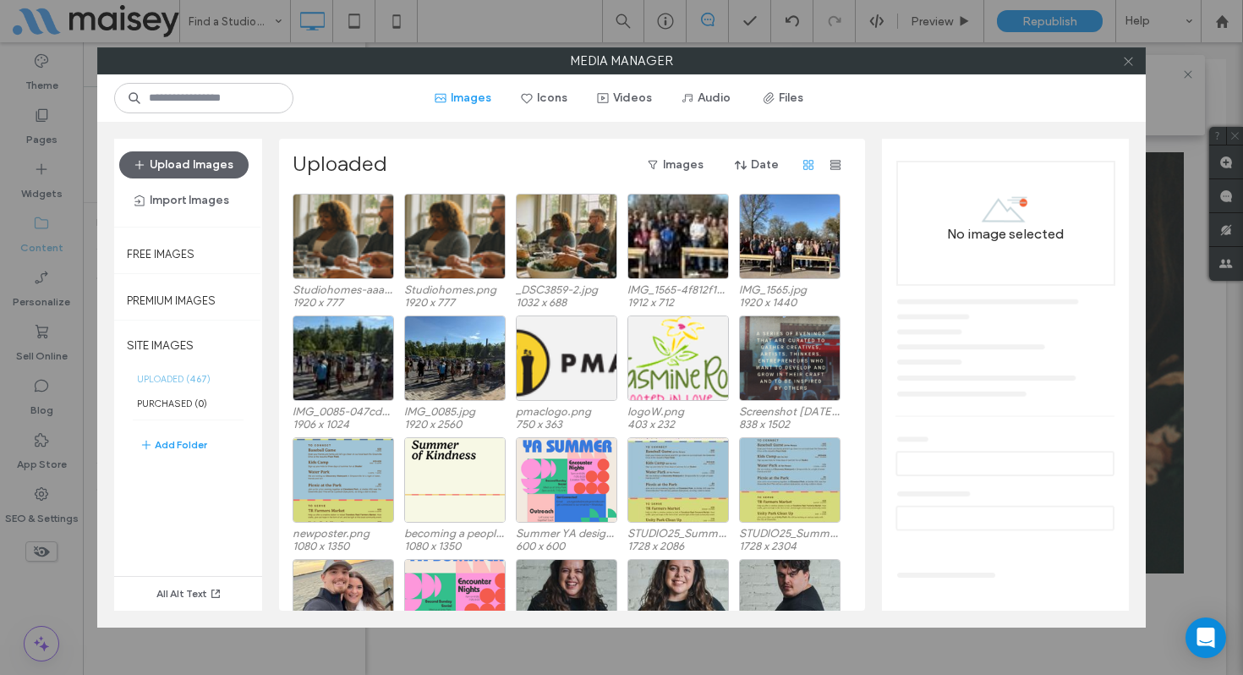
click at [1124, 63] on use at bounding box center [1127, 61] width 8 height 8
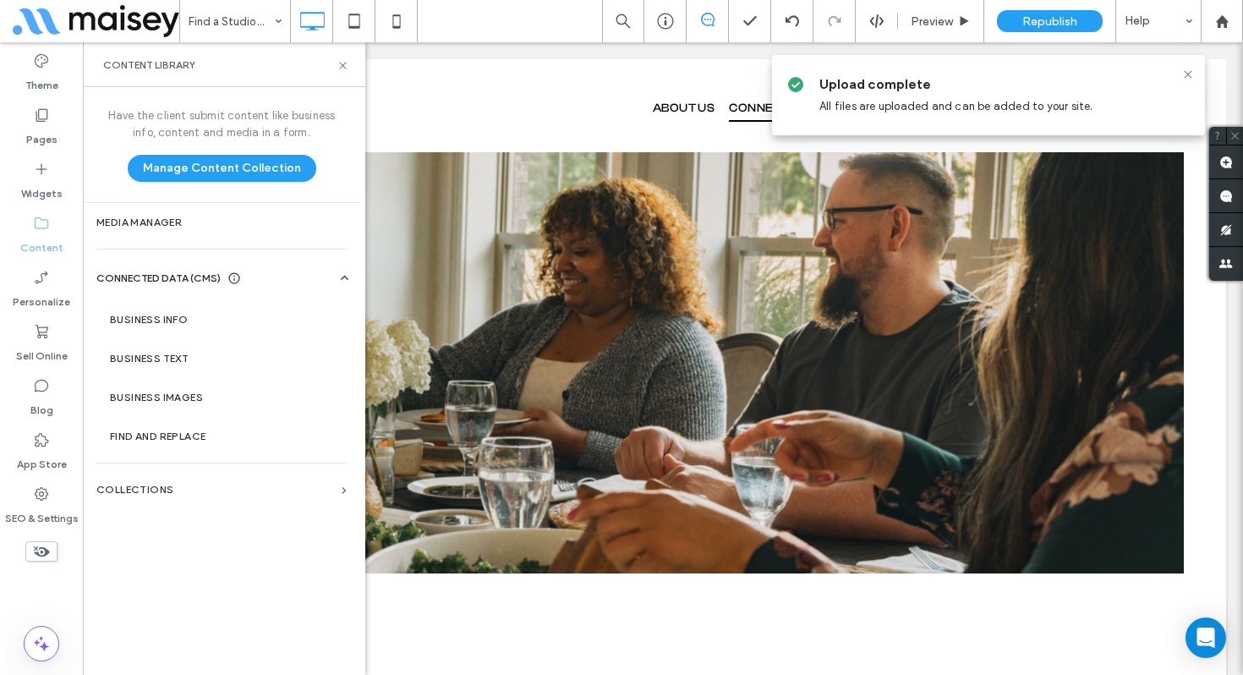
click at [331, 54] on div "Content Library" at bounding box center [224, 64] width 282 height 45
click at [341, 68] on icon at bounding box center [342, 65] width 13 height 13
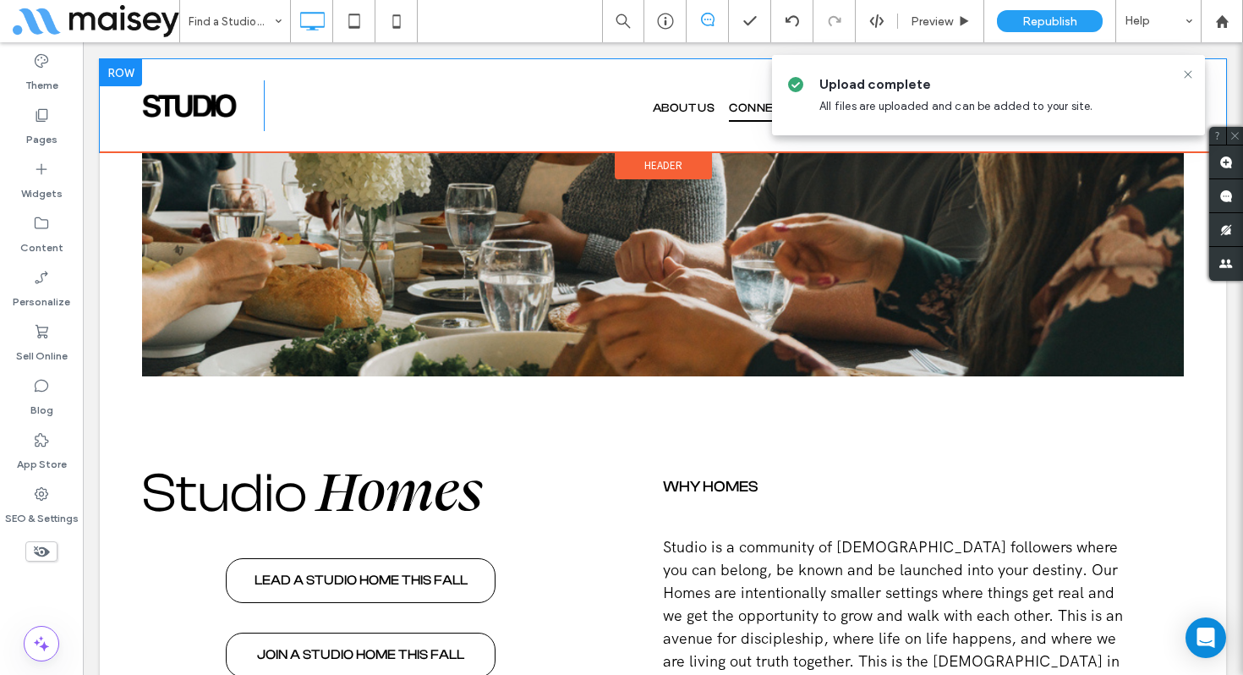
scroll to position [205, 0]
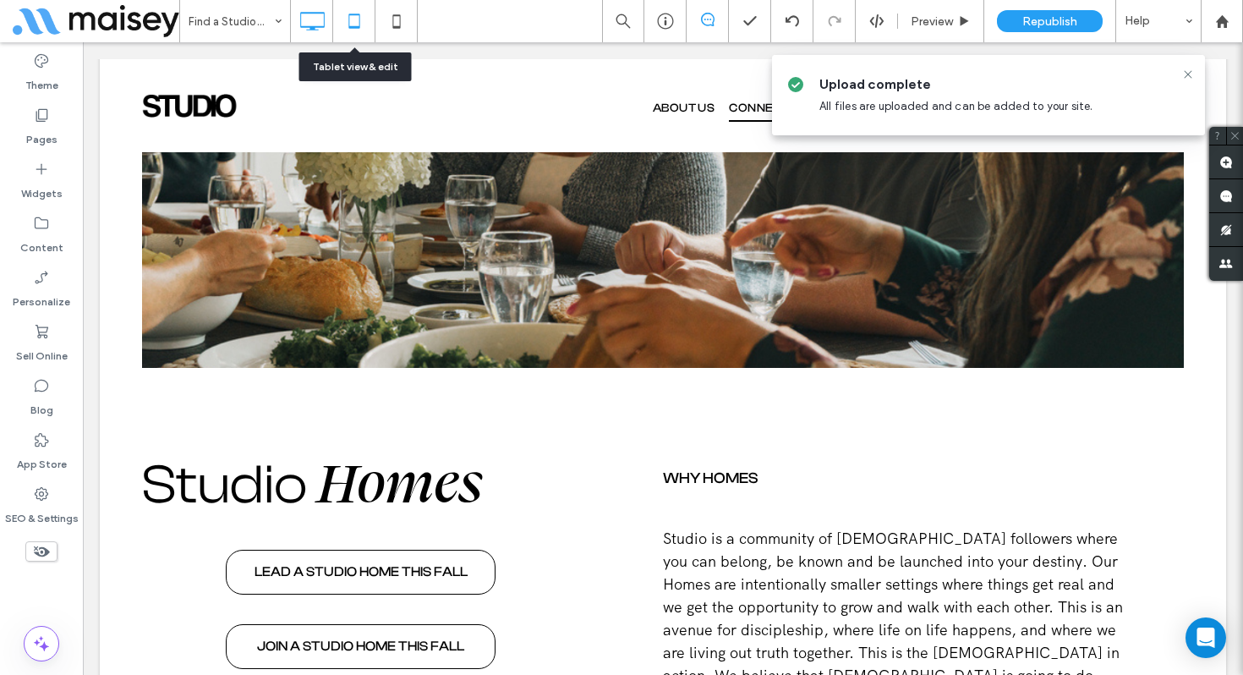
click at [356, 19] on icon at bounding box center [354, 21] width 34 height 34
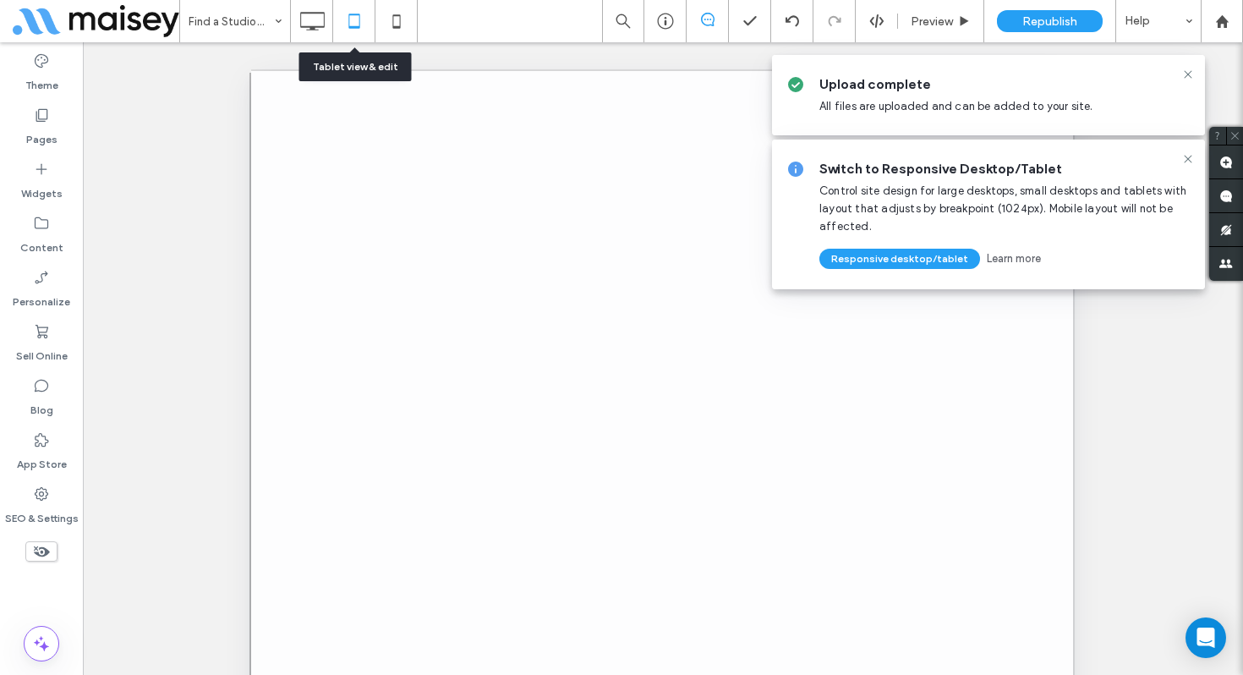
scroll to position [0, 0]
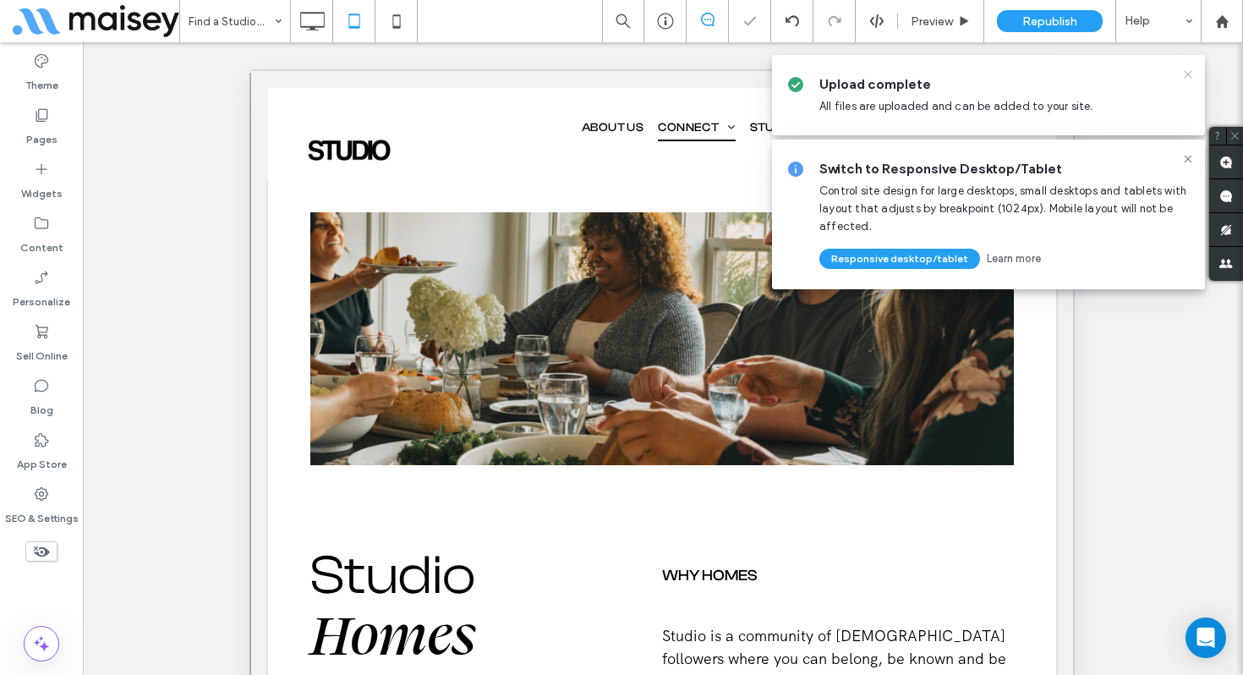
click at [1187, 79] on icon at bounding box center [1188, 75] width 14 height 14
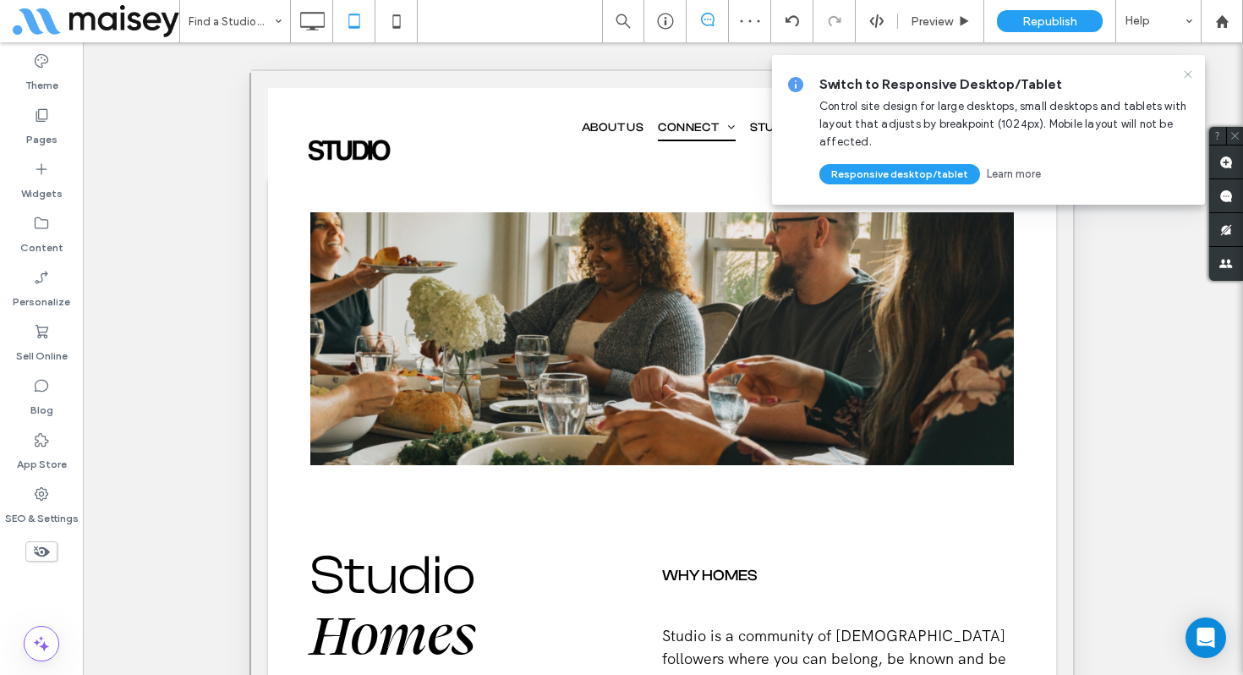
click at [1185, 77] on icon at bounding box center [1188, 75] width 14 height 14
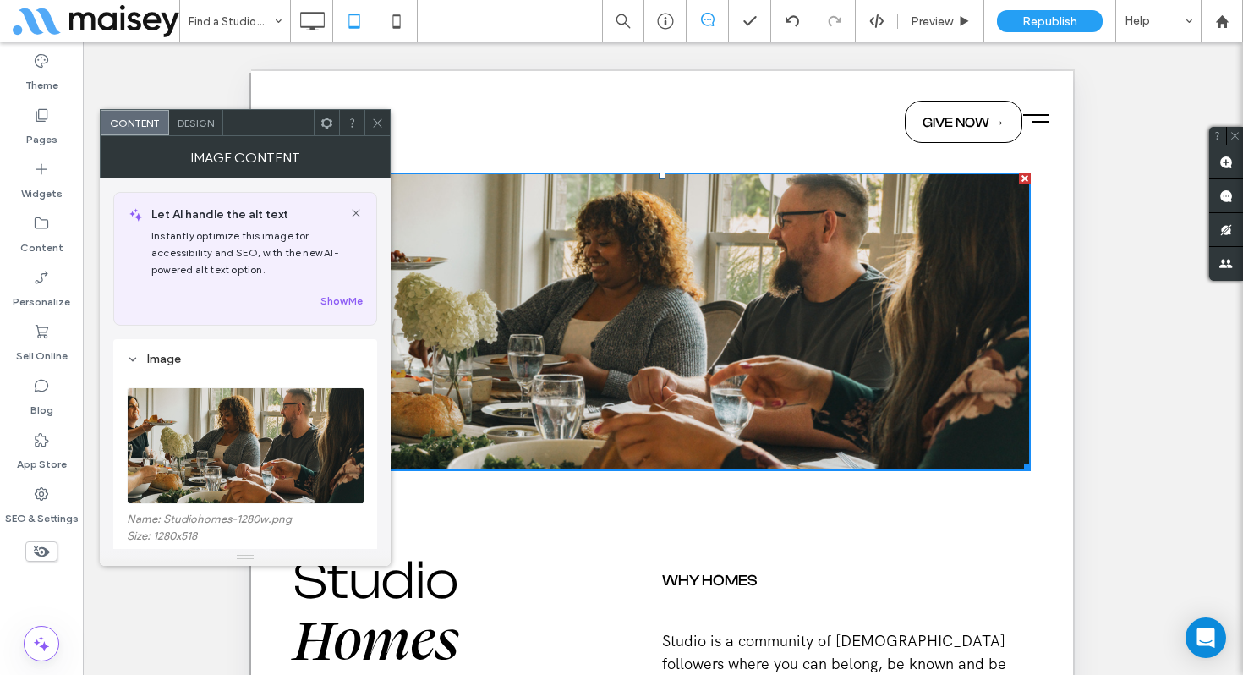
click at [380, 120] on use at bounding box center [377, 122] width 8 height 8
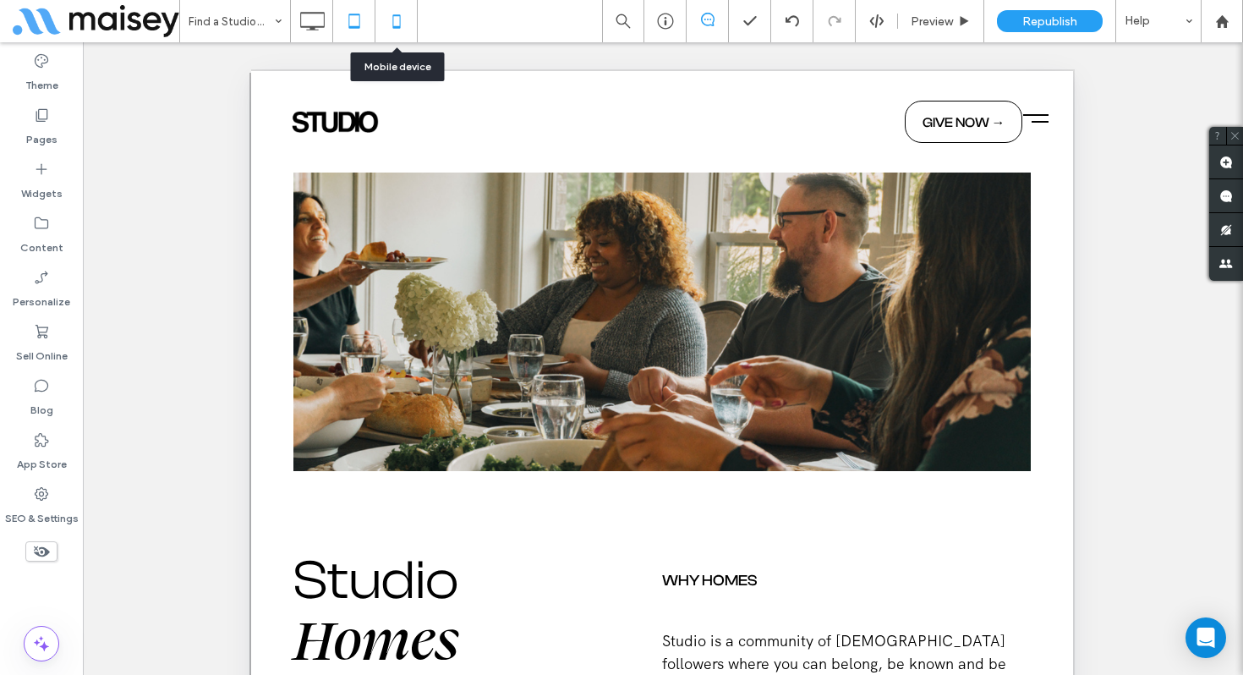
click at [402, 20] on icon at bounding box center [397, 21] width 34 height 34
